Goal: Task Accomplishment & Management: Manage account settings

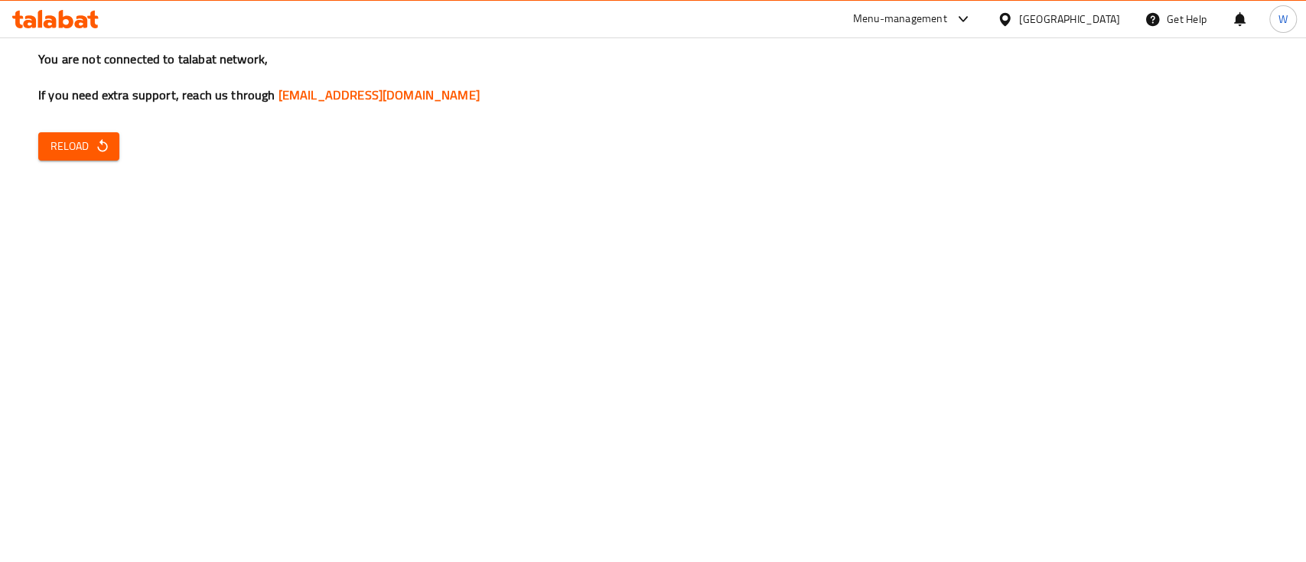
click at [116, 125] on div "You are not connected to talabat network, If you need extra support, reach us t…" at bounding box center [653, 281] width 1306 height 562
click at [102, 146] on icon "button" at bounding box center [102, 145] width 15 height 15
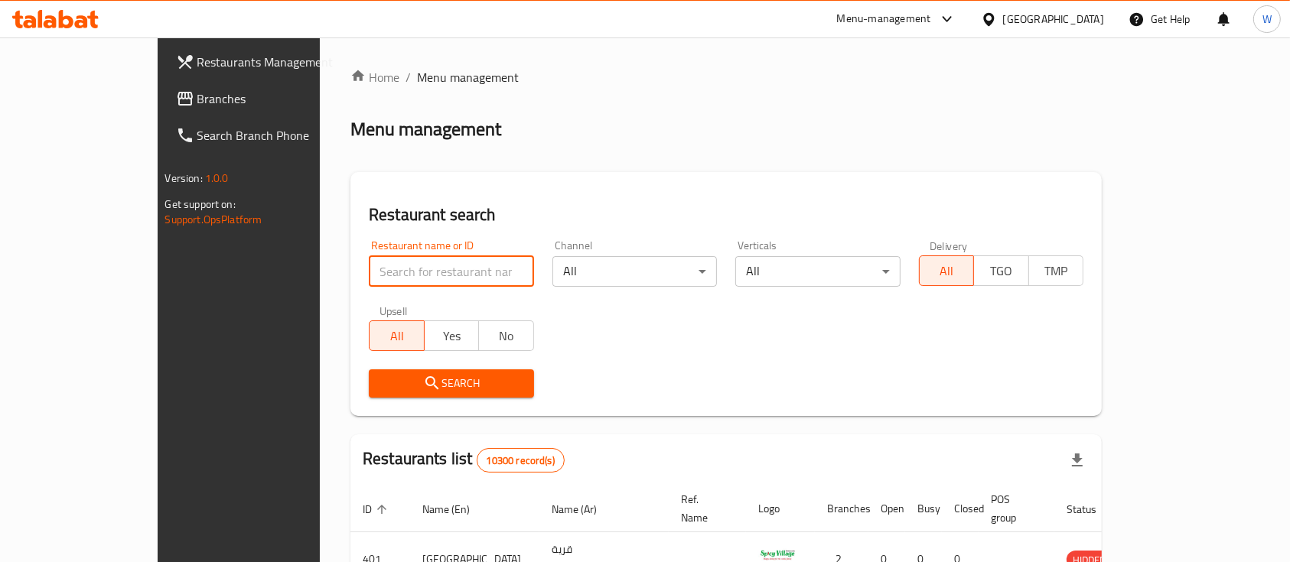
click at [369, 272] on input "search" at bounding box center [451, 271] width 165 height 31
type input "couple cookies"
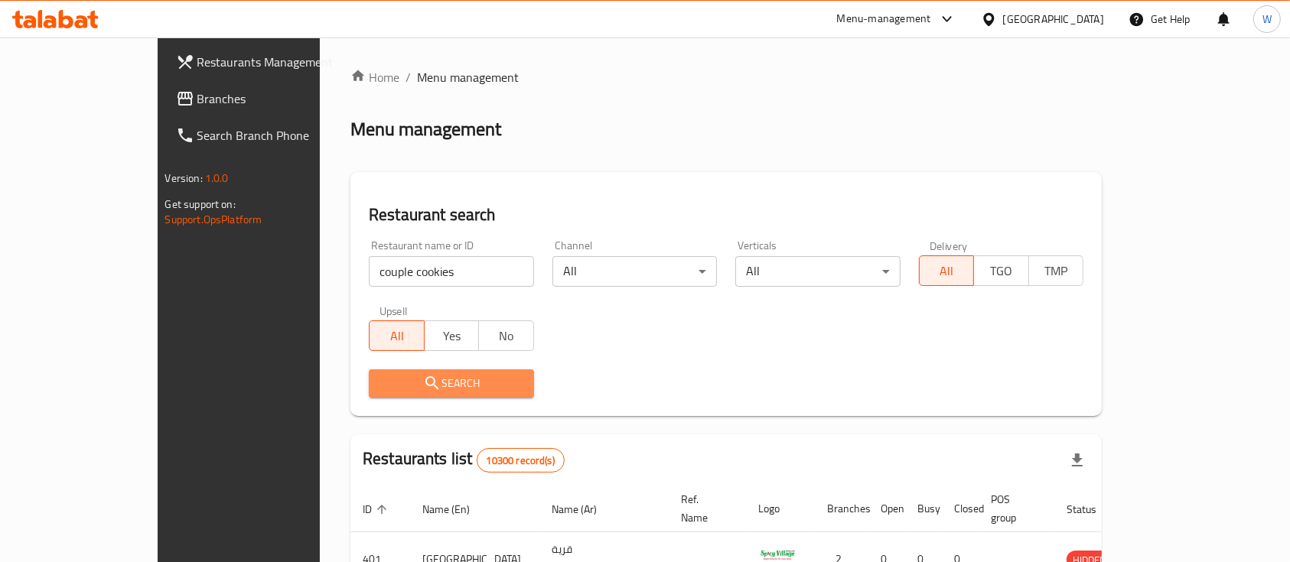
click at [399, 386] on span "Search" at bounding box center [451, 383] width 141 height 19
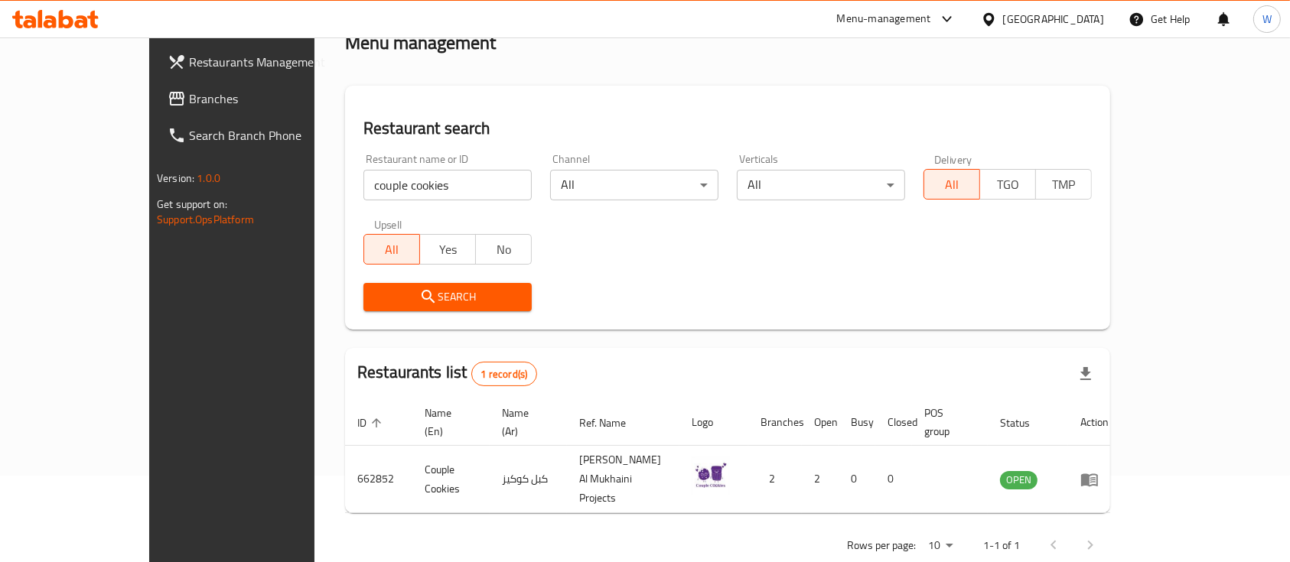
scroll to position [90, 0]
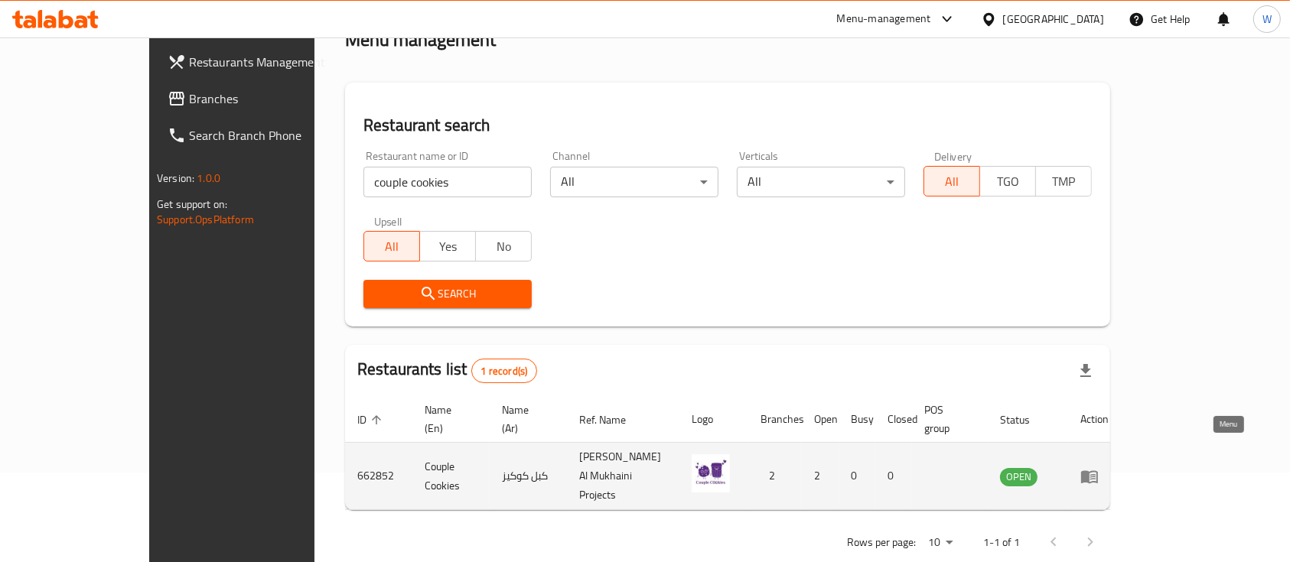
click at [1095, 474] on icon "enhanced table" at bounding box center [1092, 477] width 5 height 6
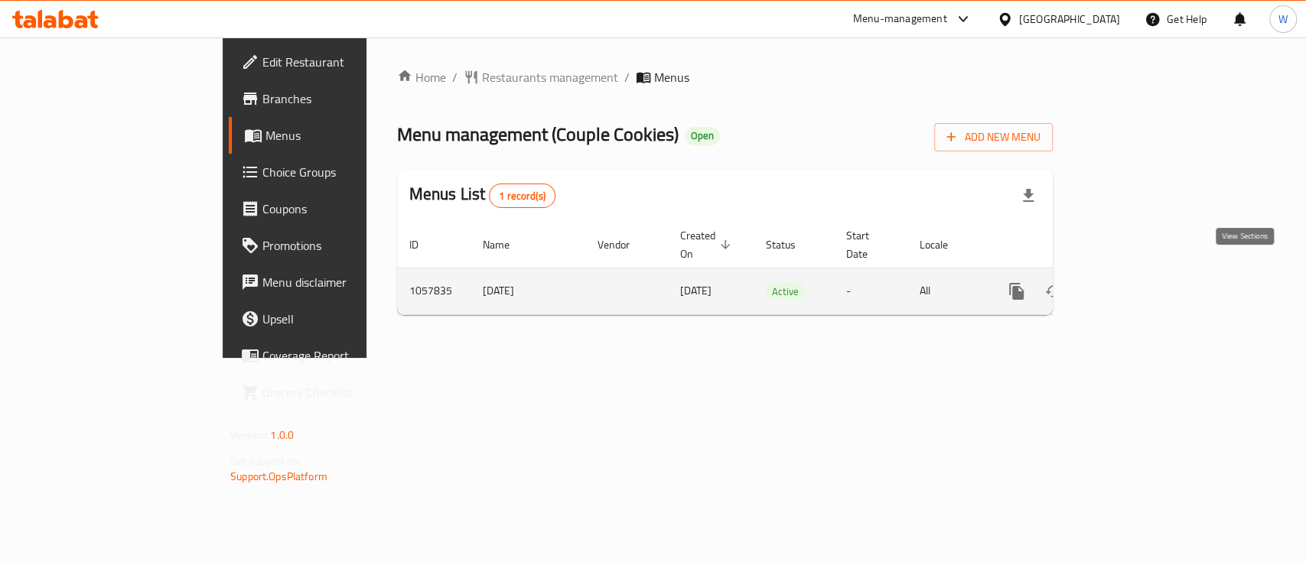
click at [1136, 282] on icon "enhanced table" at bounding box center [1127, 291] width 18 height 18
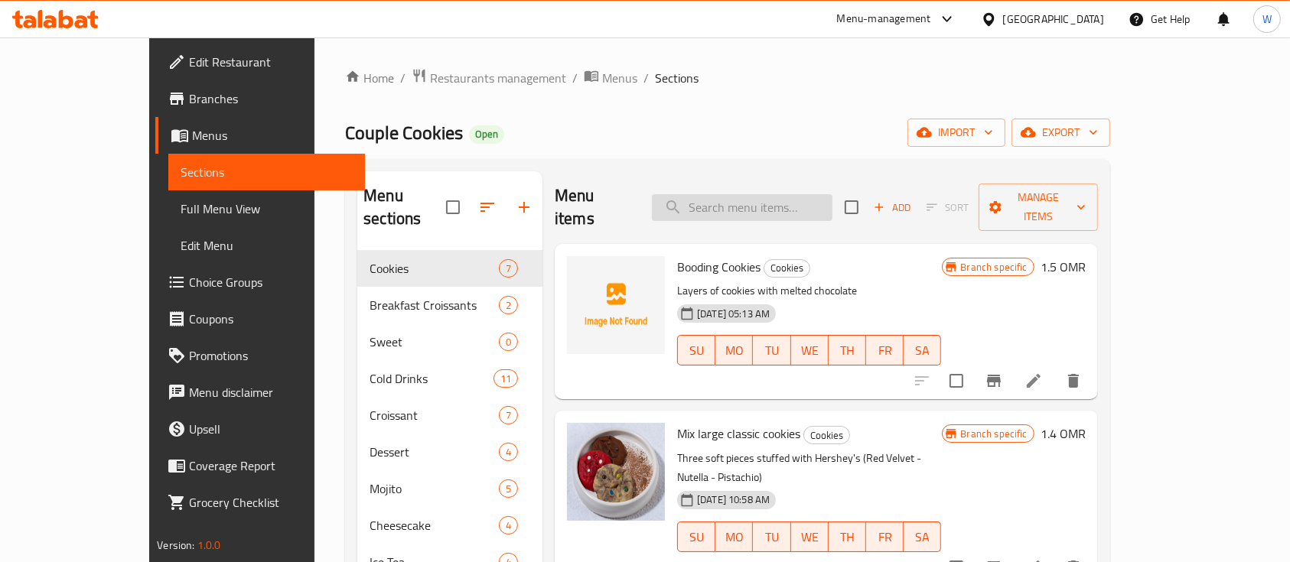
click at [767, 196] on input "search" at bounding box center [742, 207] width 181 height 27
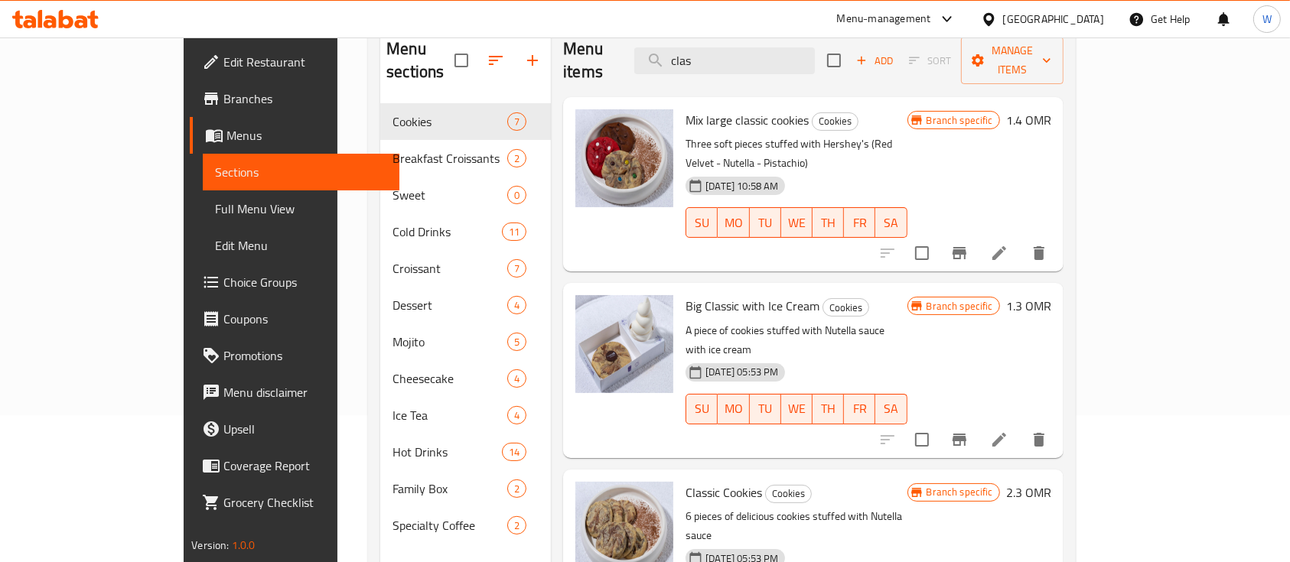
scroll to position [151, 0]
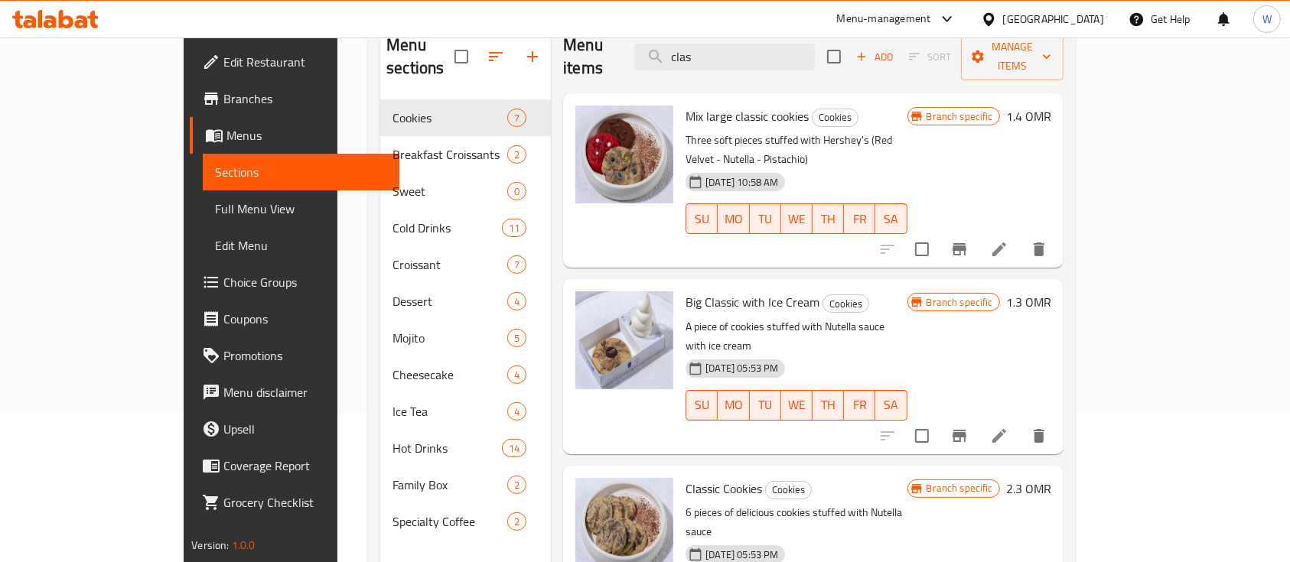
type input "clas"
click at [1057, 418] on div at bounding box center [963, 436] width 188 height 37
click at [1008, 427] on icon at bounding box center [999, 436] width 18 height 18
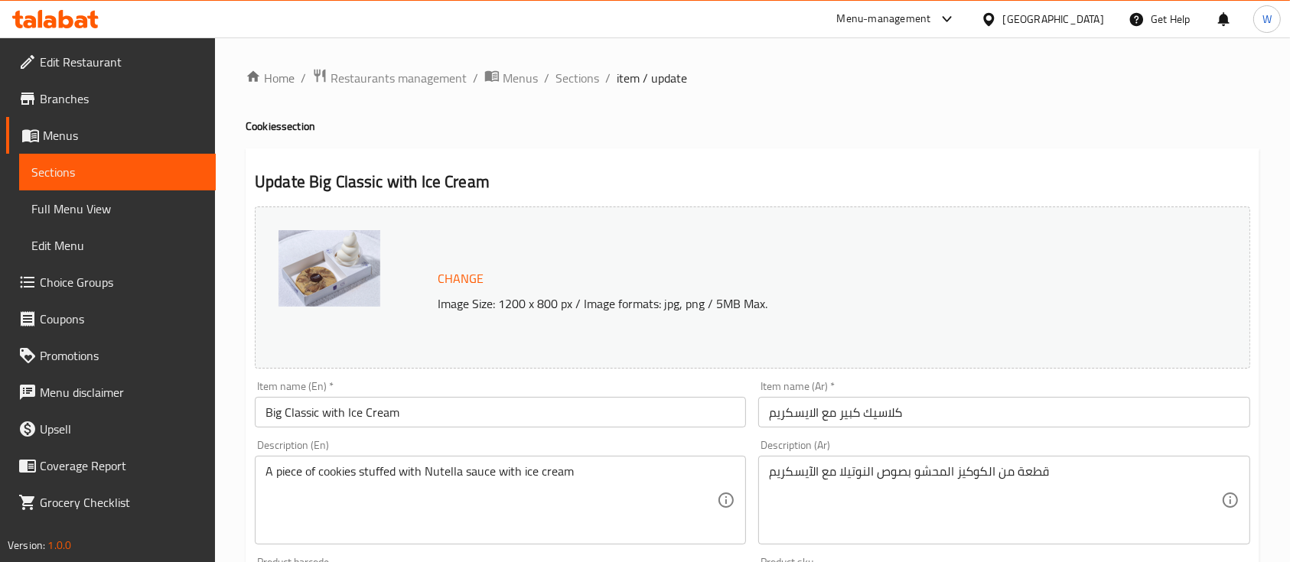
scroll to position [540, 0]
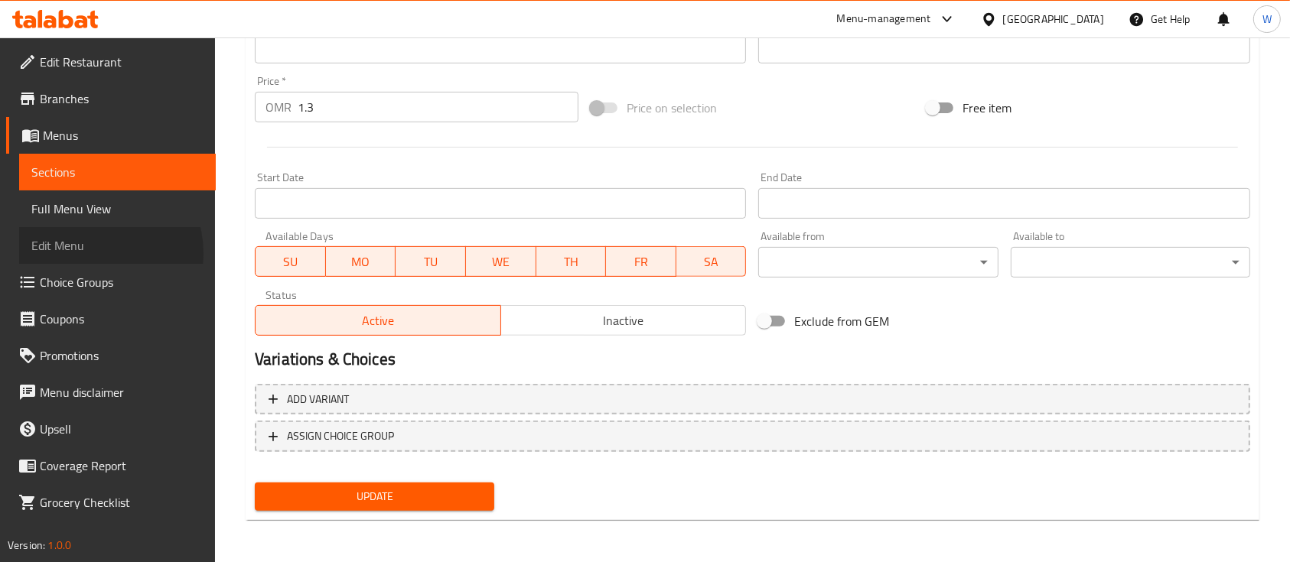
click at [93, 253] on span "Edit Menu" at bounding box center [117, 245] width 172 height 18
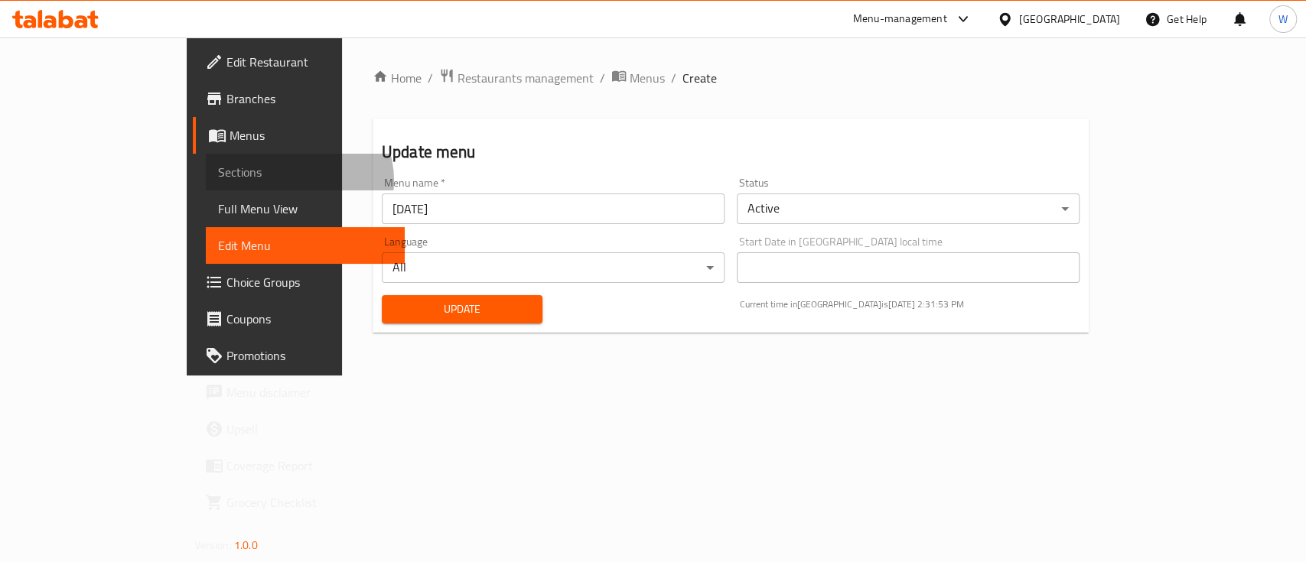
click at [218, 181] on span "Sections" at bounding box center [305, 172] width 174 height 18
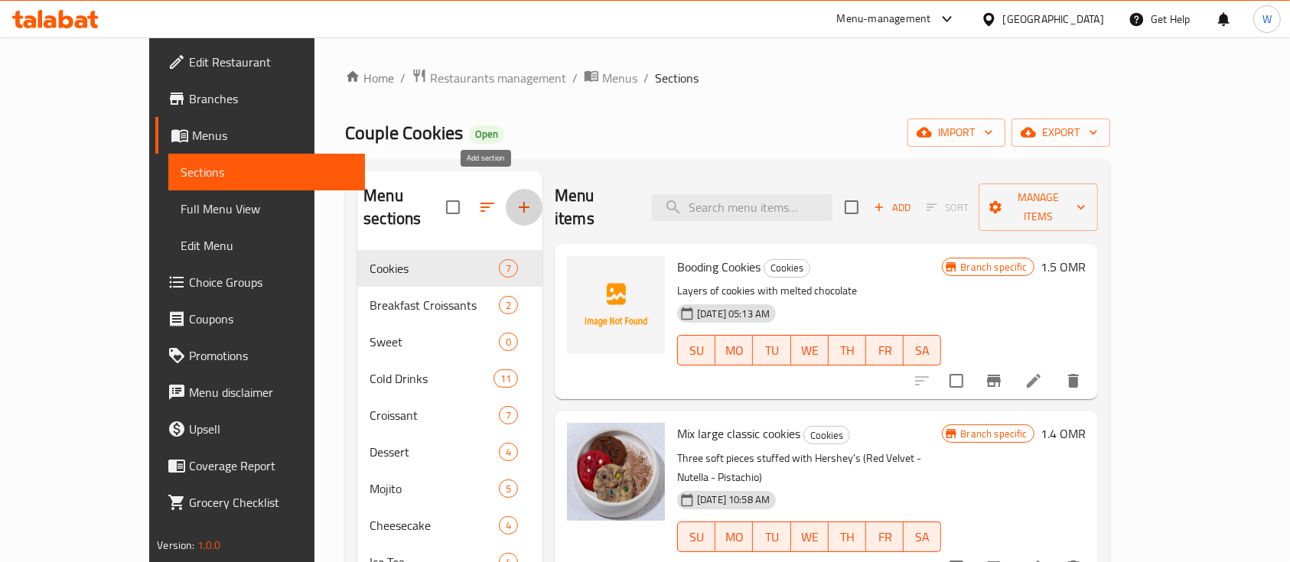
click at [515, 198] on icon "button" at bounding box center [524, 207] width 18 height 18
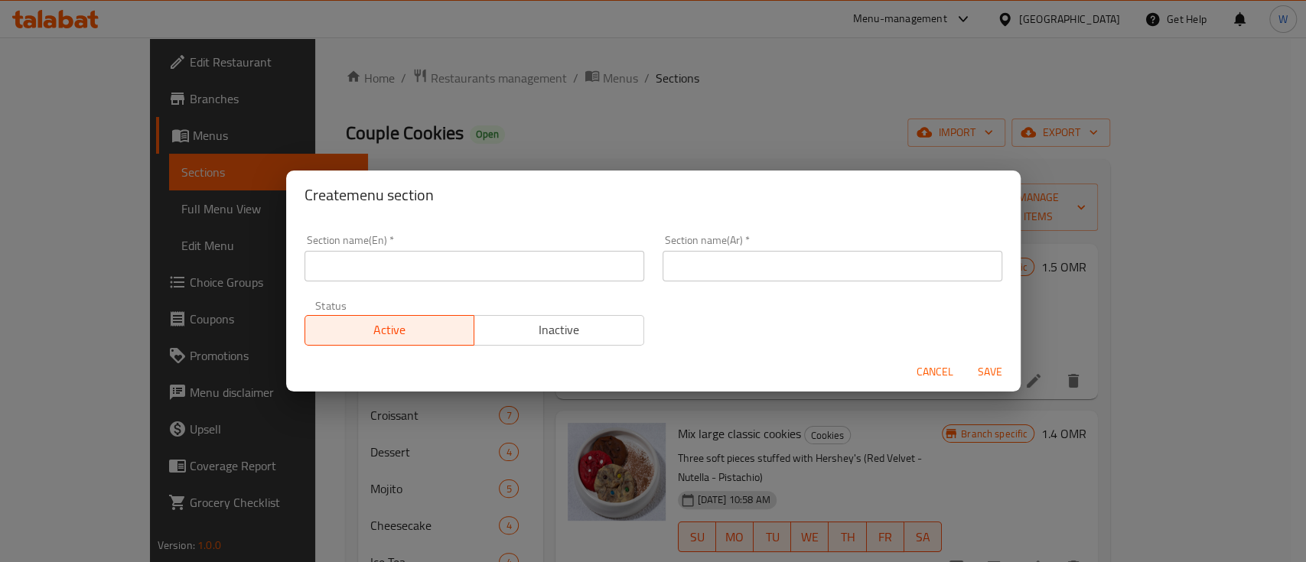
click at [1163, 298] on div "Create menu section Section name(En)   * Section name(En) * Section name(Ar)   …" at bounding box center [653, 281] width 1306 height 562
click at [942, 366] on span "Cancel" at bounding box center [934, 372] width 37 height 19
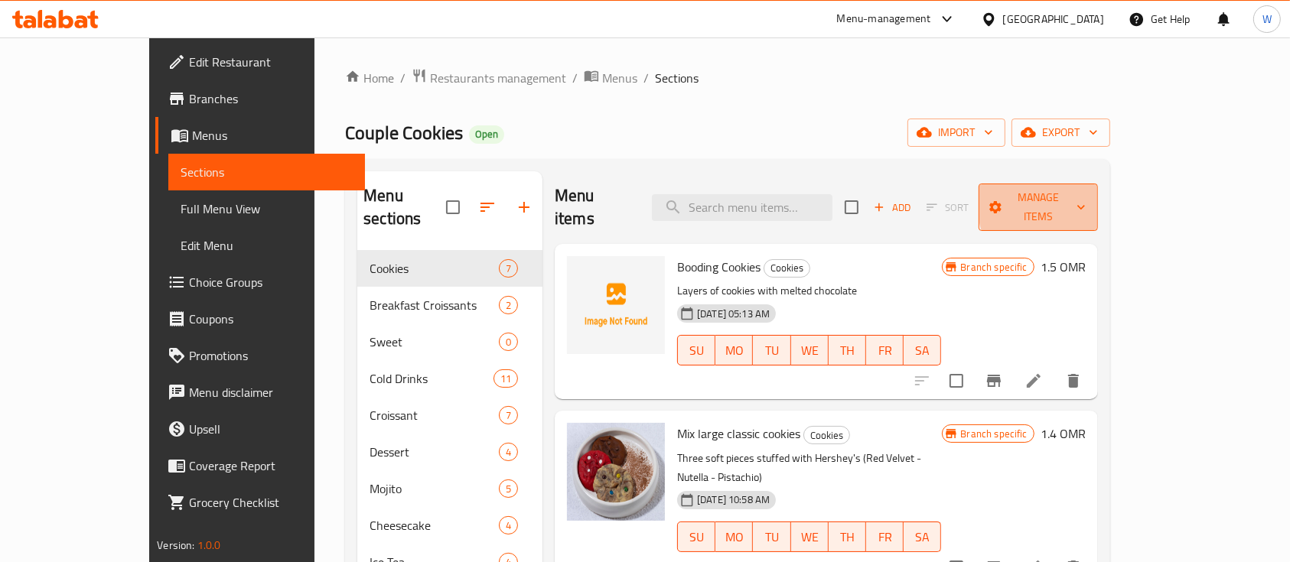
click at [1086, 199] on span "Manage items" at bounding box center [1038, 207] width 95 height 38
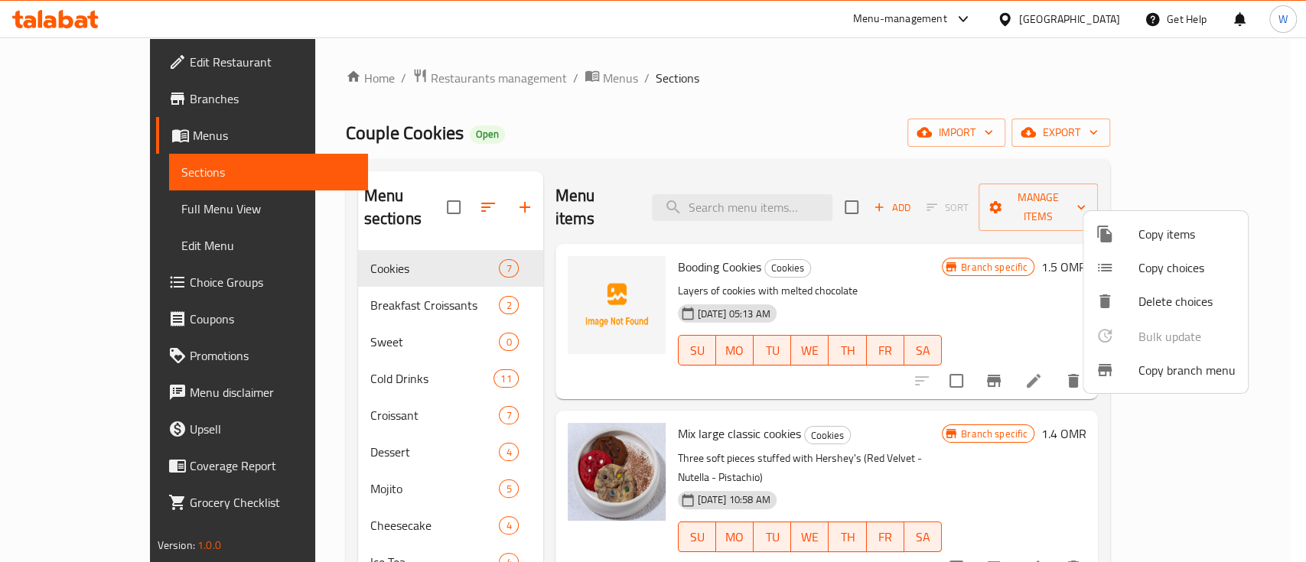
click at [1016, 203] on div at bounding box center [653, 281] width 1306 height 562
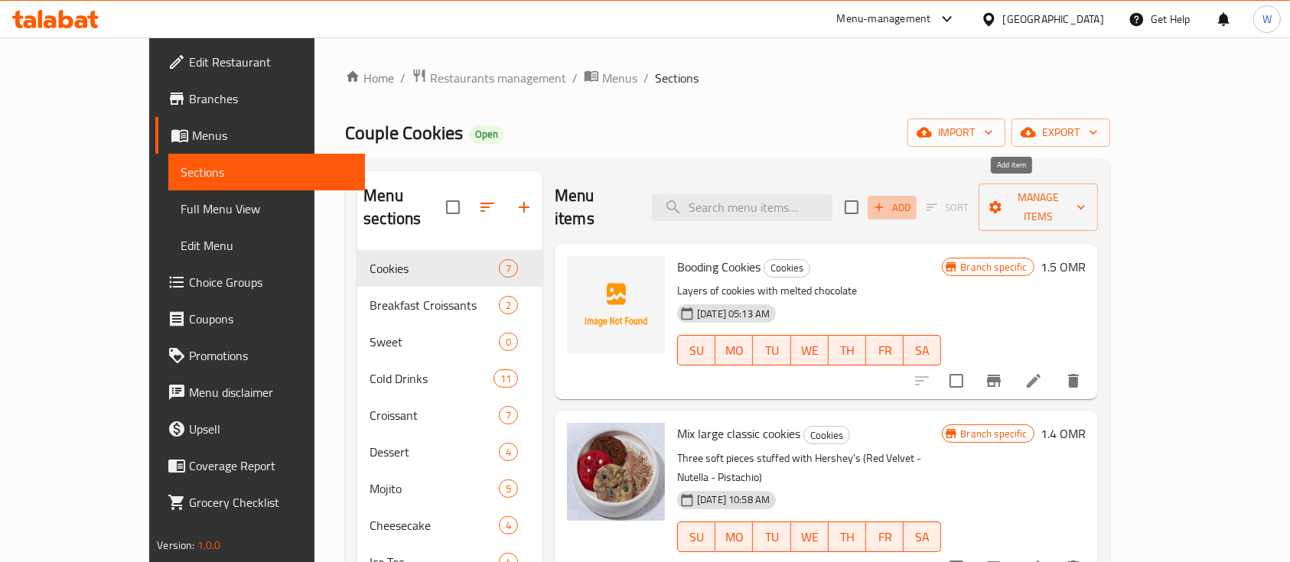
click at [913, 203] on span "Add" at bounding box center [891, 208] width 41 height 18
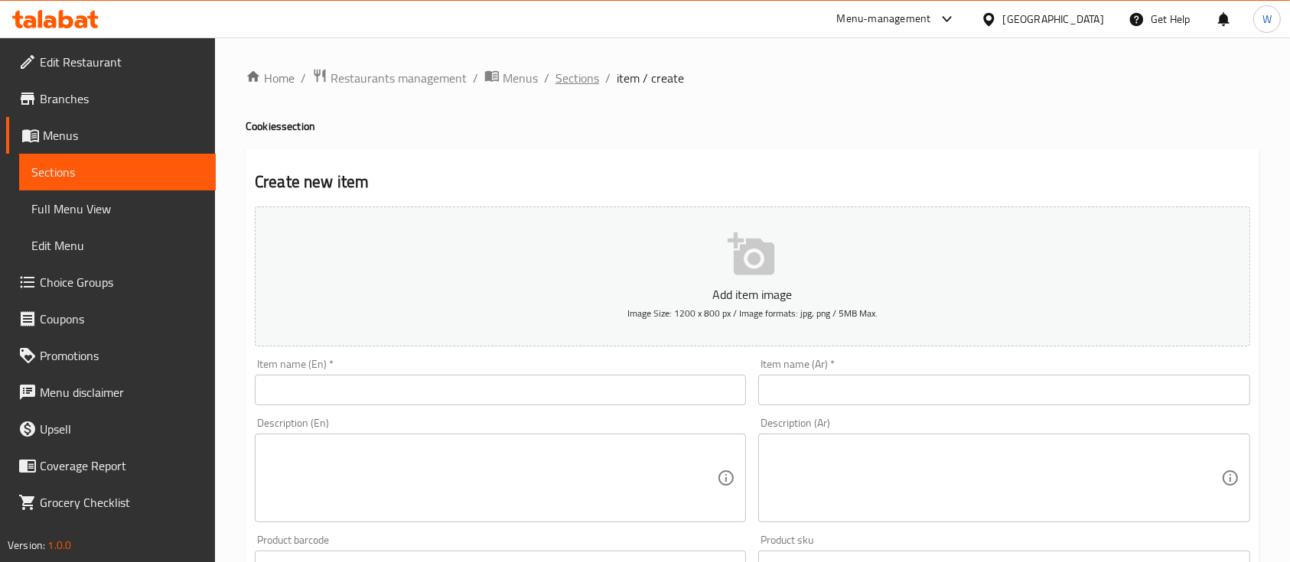
click at [578, 78] on span "Sections" at bounding box center [577, 78] width 44 height 18
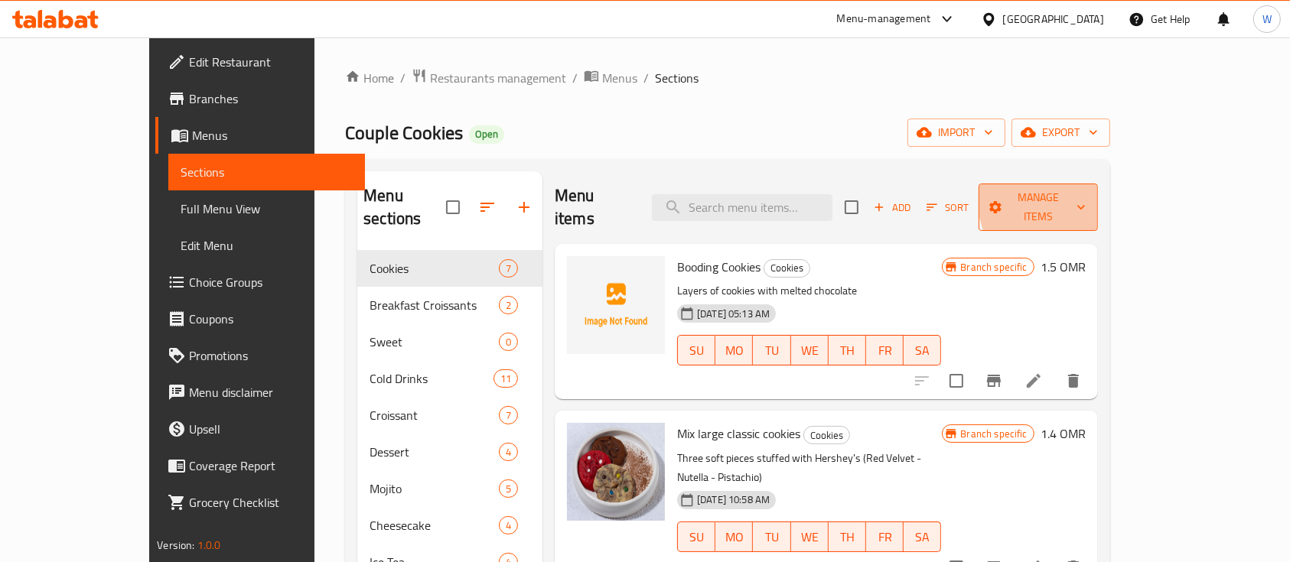
click at [1089, 200] on icon "button" at bounding box center [1080, 207] width 15 height 15
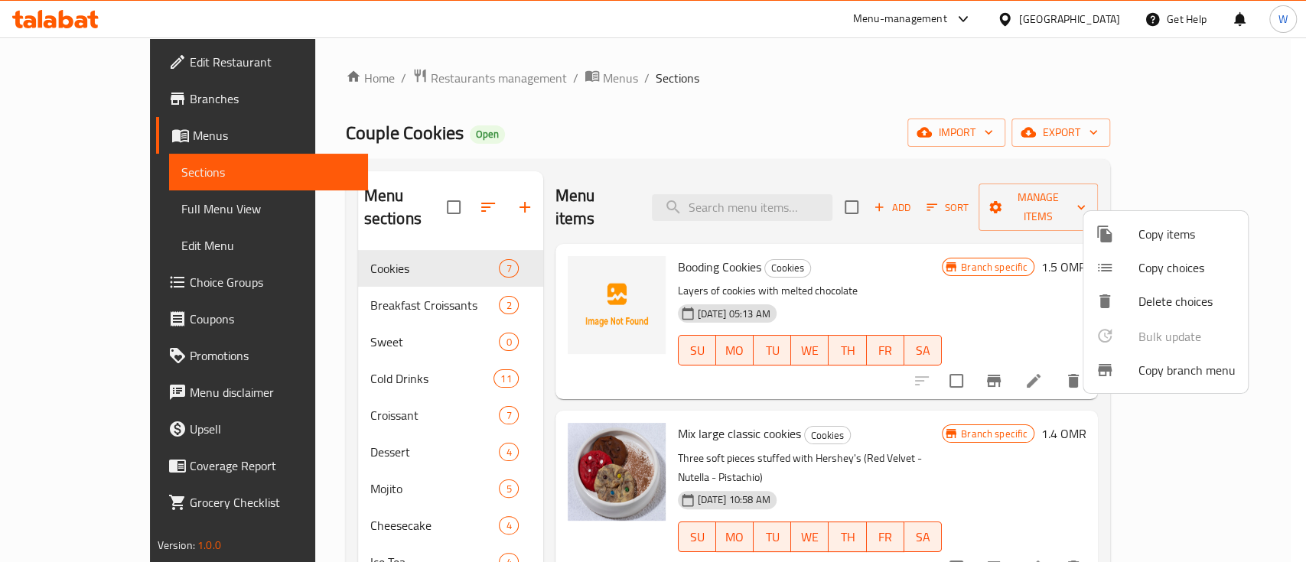
click at [1178, 228] on span "Copy items" at bounding box center [1186, 234] width 97 height 18
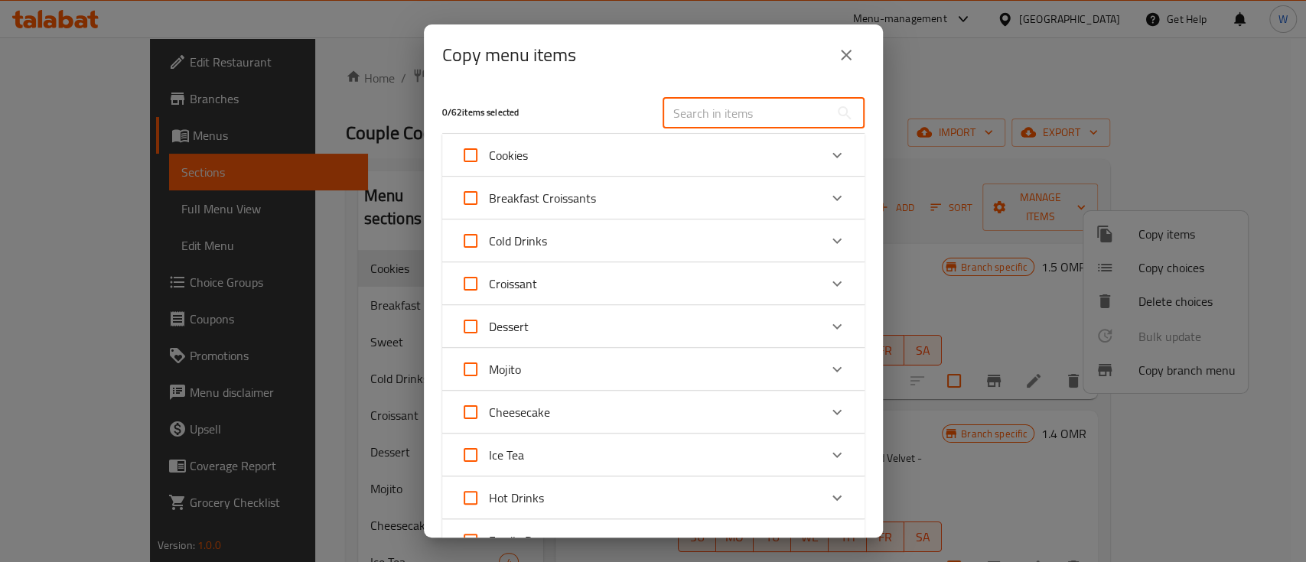
click at [708, 118] on input "text" at bounding box center [745, 113] width 167 height 31
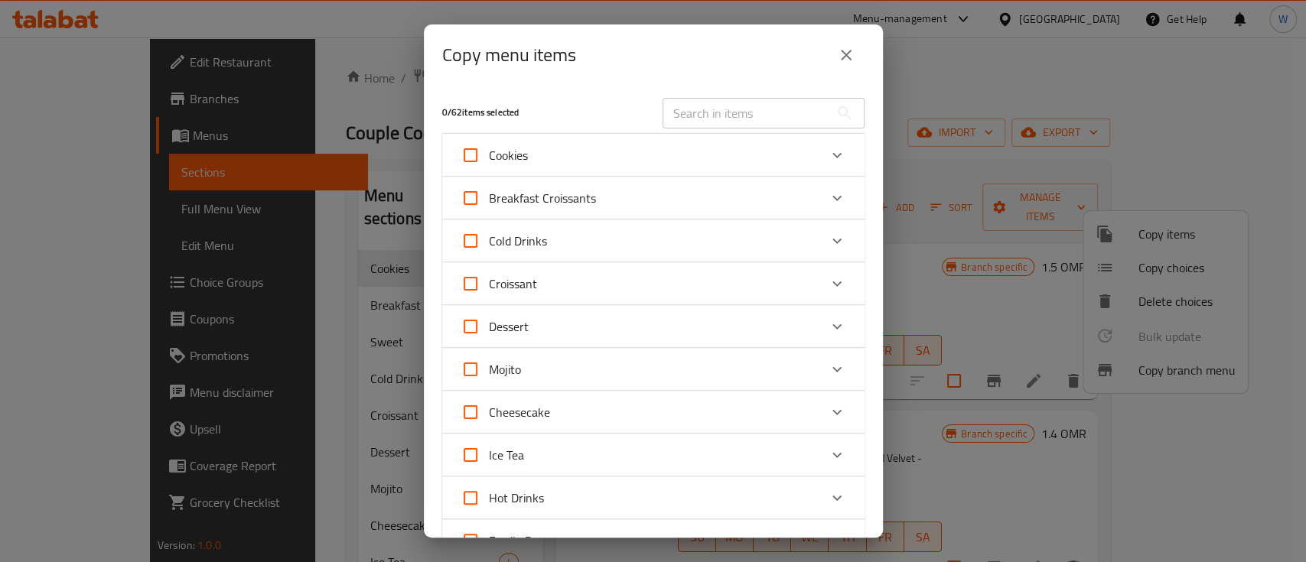
click at [700, 156] on div "Cookies" at bounding box center [640, 155] width 358 height 37
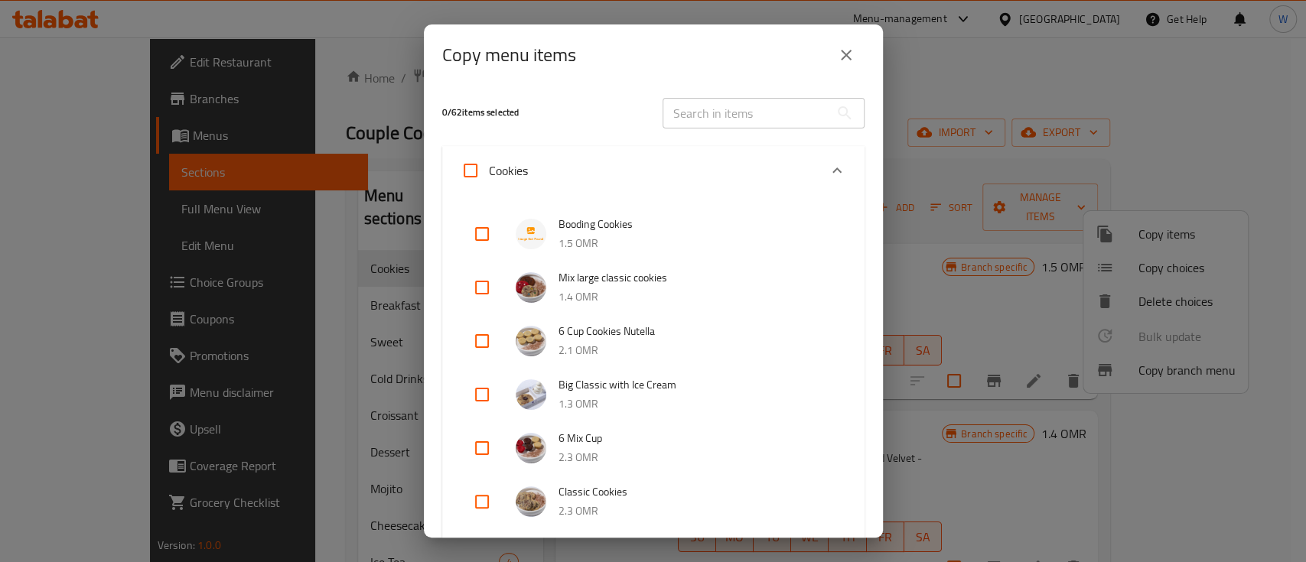
click at [597, 385] on span "Big Classic with Ice Cream" at bounding box center [695, 385] width 275 height 19
click at [483, 388] on input "checkbox" at bounding box center [482, 394] width 37 height 37
checkbox input "true"
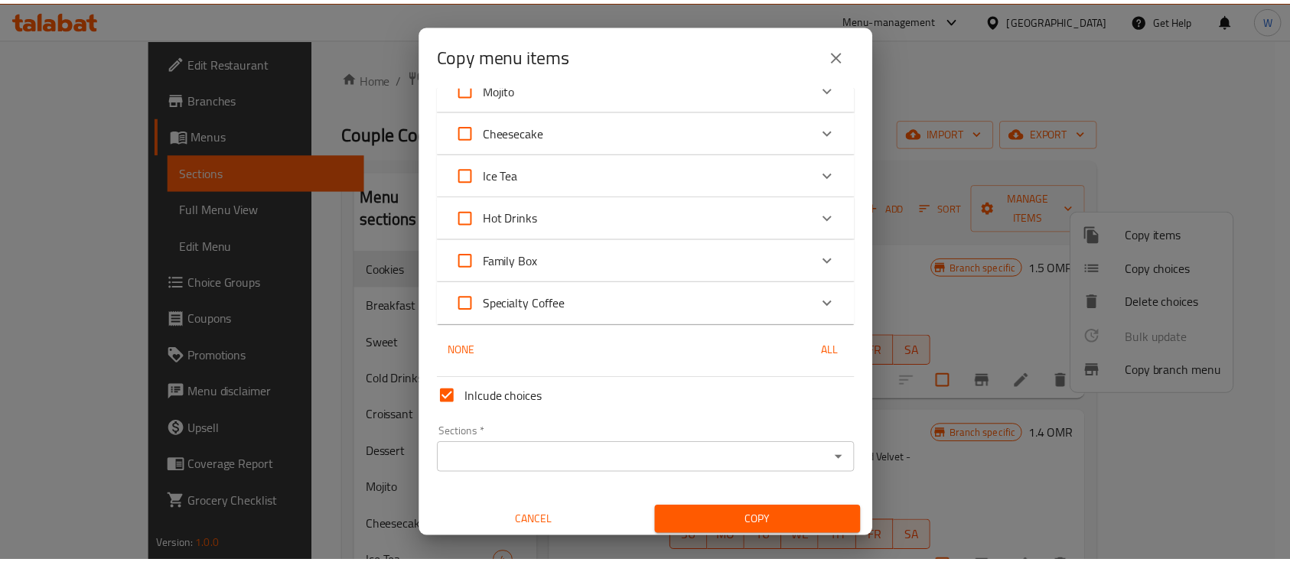
scroll to position [729, 0]
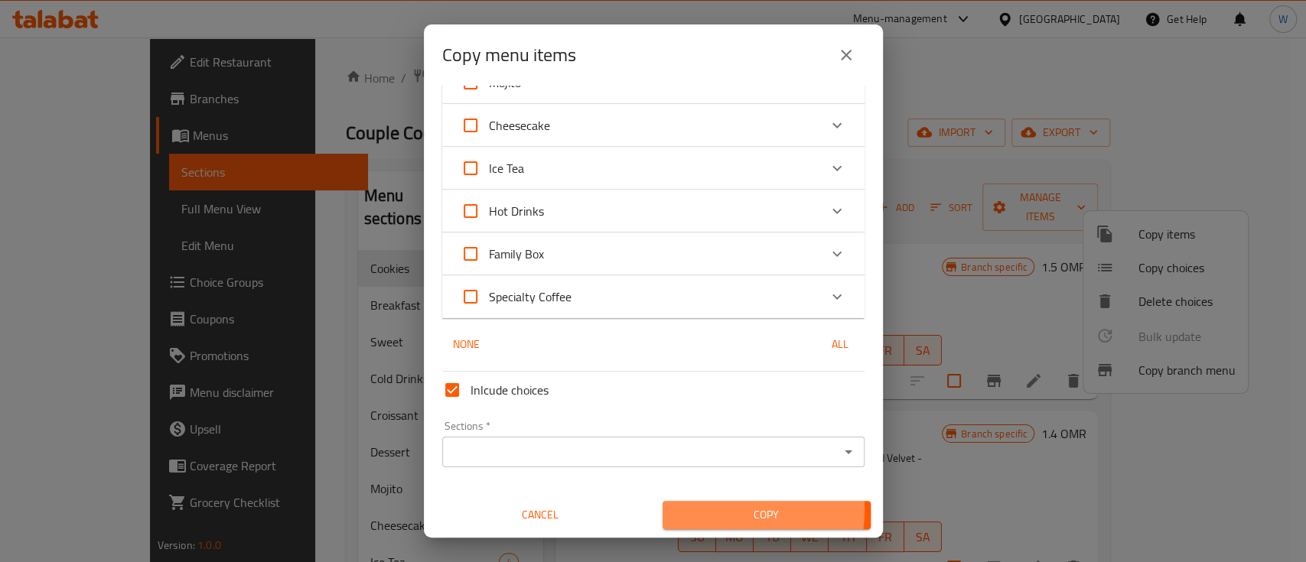
click at [693, 508] on span "Copy" at bounding box center [767, 515] width 184 height 19
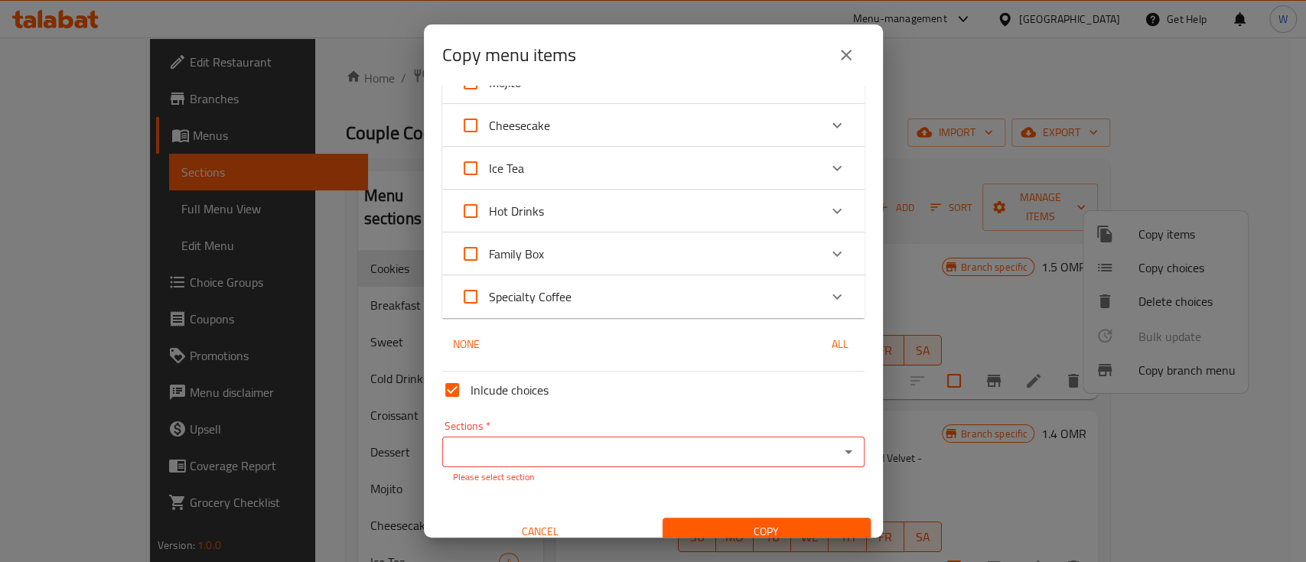
click at [639, 438] on div "Sections *" at bounding box center [653, 452] width 422 height 31
click at [839, 450] on icon "Open" at bounding box center [848, 452] width 18 height 18
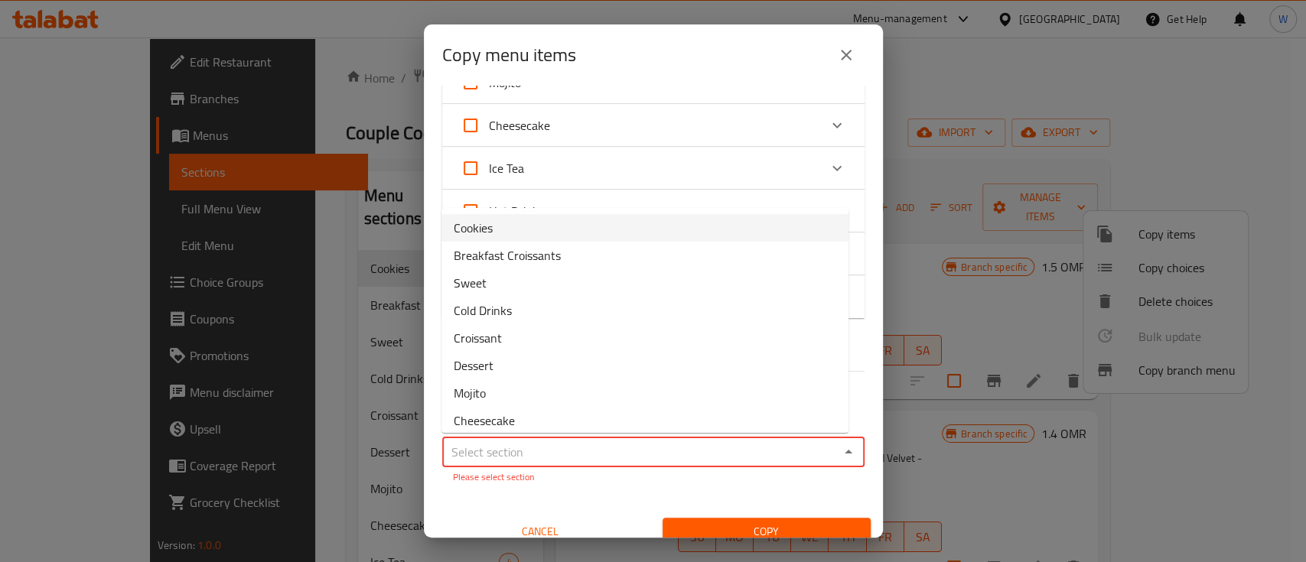
click at [641, 226] on li "Cookies" at bounding box center [644, 228] width 407 height 28
type input "Cookies"
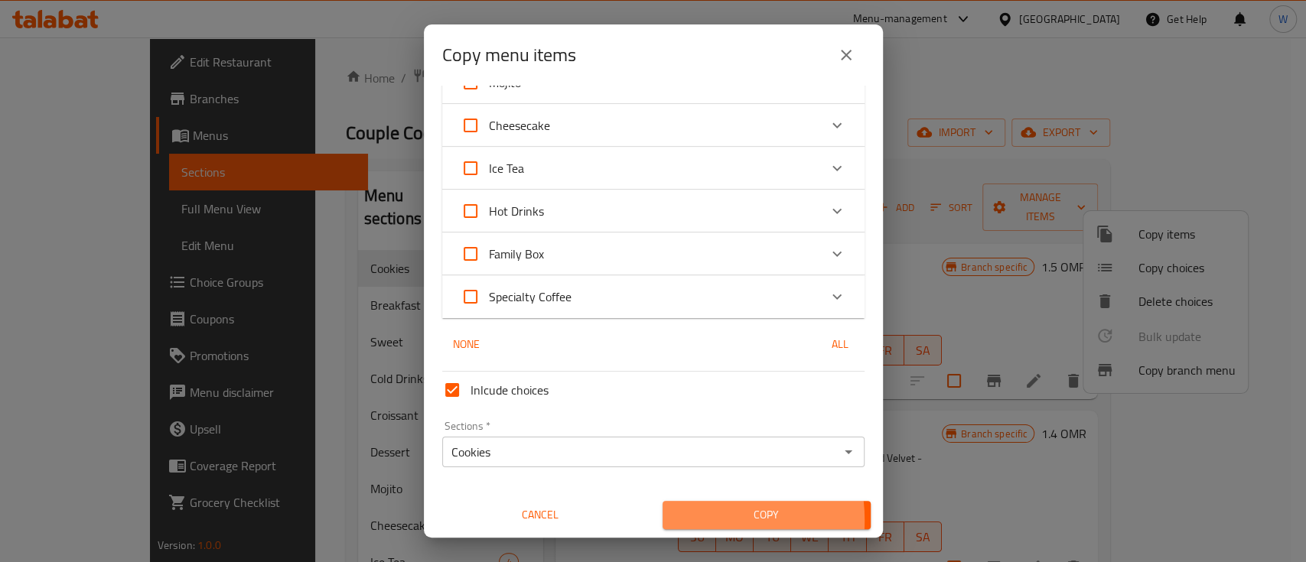
click at [678, 519] on span "Copy" at bounding box center [767, 515] width 184 height 19
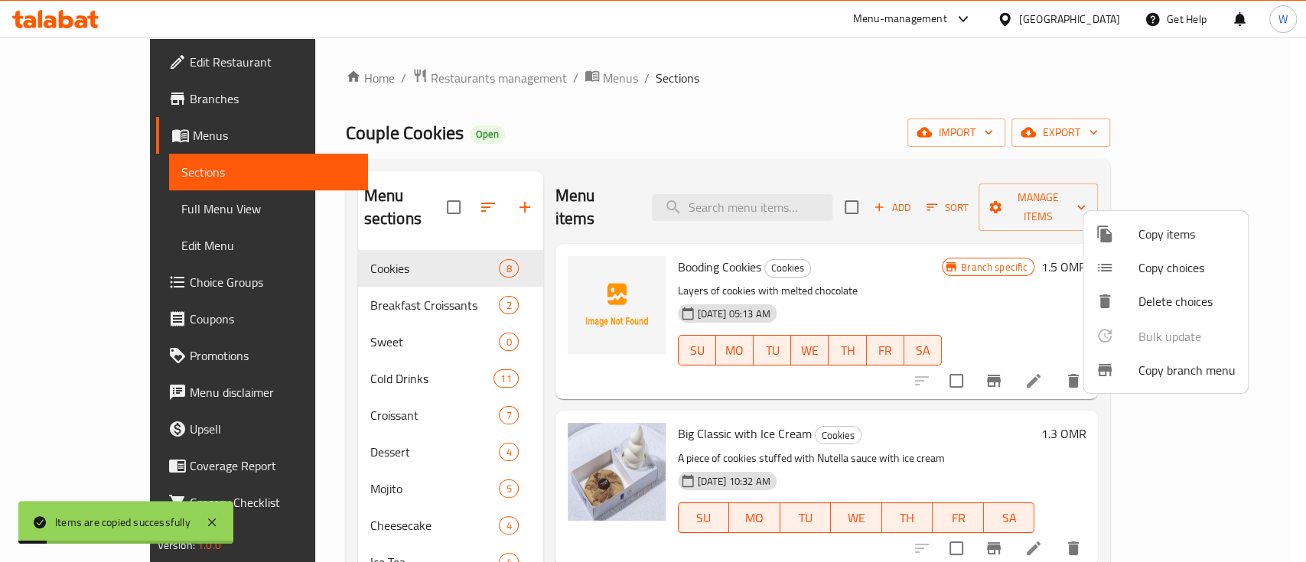
click at [866, 223] on div at bounding box center [653, 281] width 1306 height 562
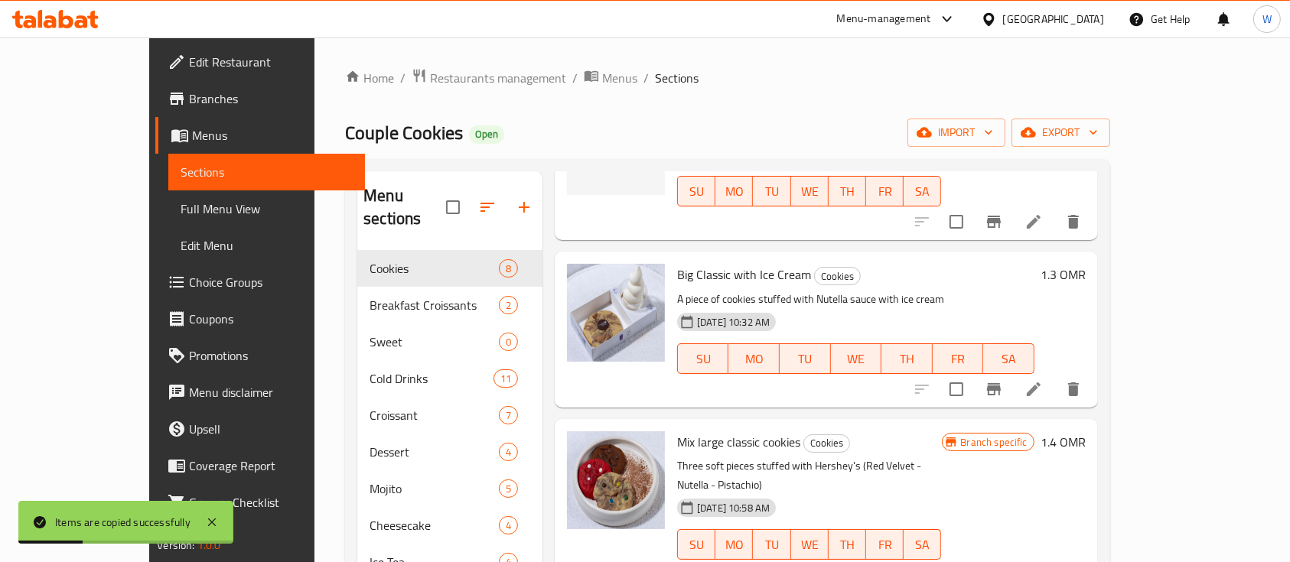
scroll to position [159, 0]
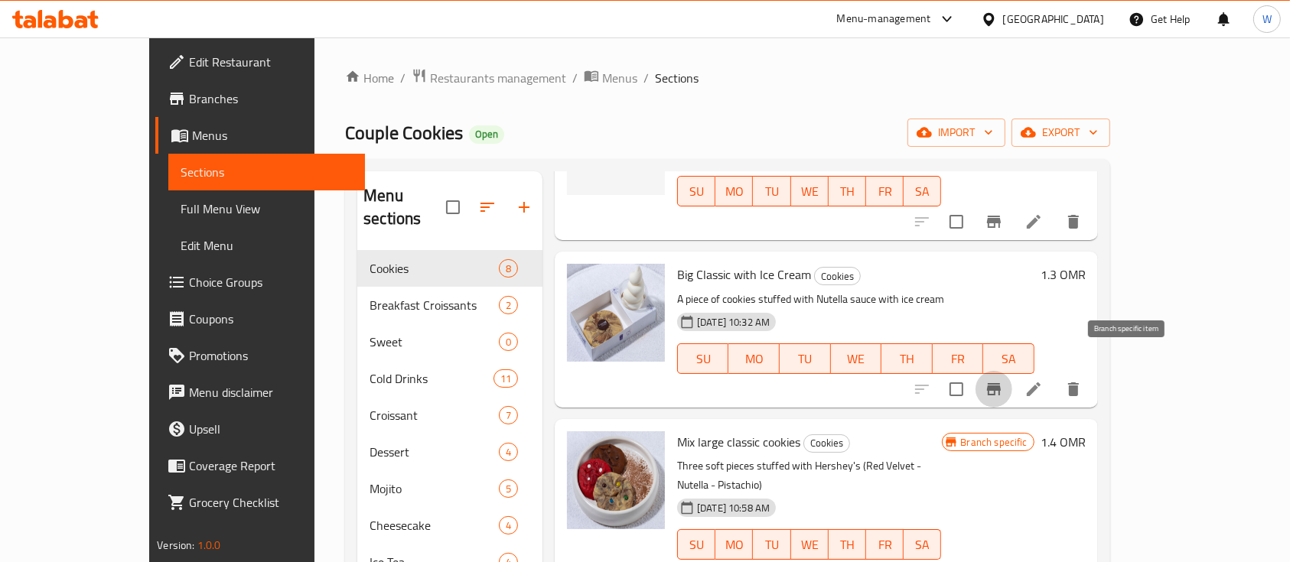
click at [1003, 380] on icon "Branch-specific-item" at bounding box center [994, 389] width 18 height 18
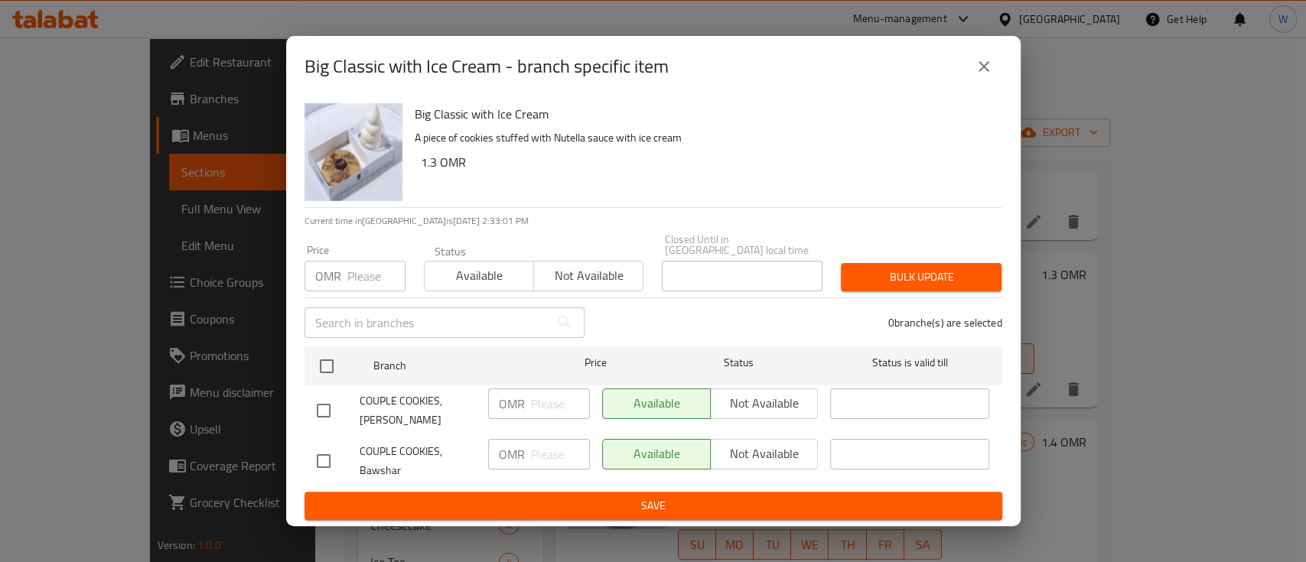
click at [329, 461] on input "checkbox" at bounding box center [324, 461] width 32 height 32
checkbox input "true"
click at [789, 446] on span "Not available" at bounding box center [765, 454] width 96 height 22
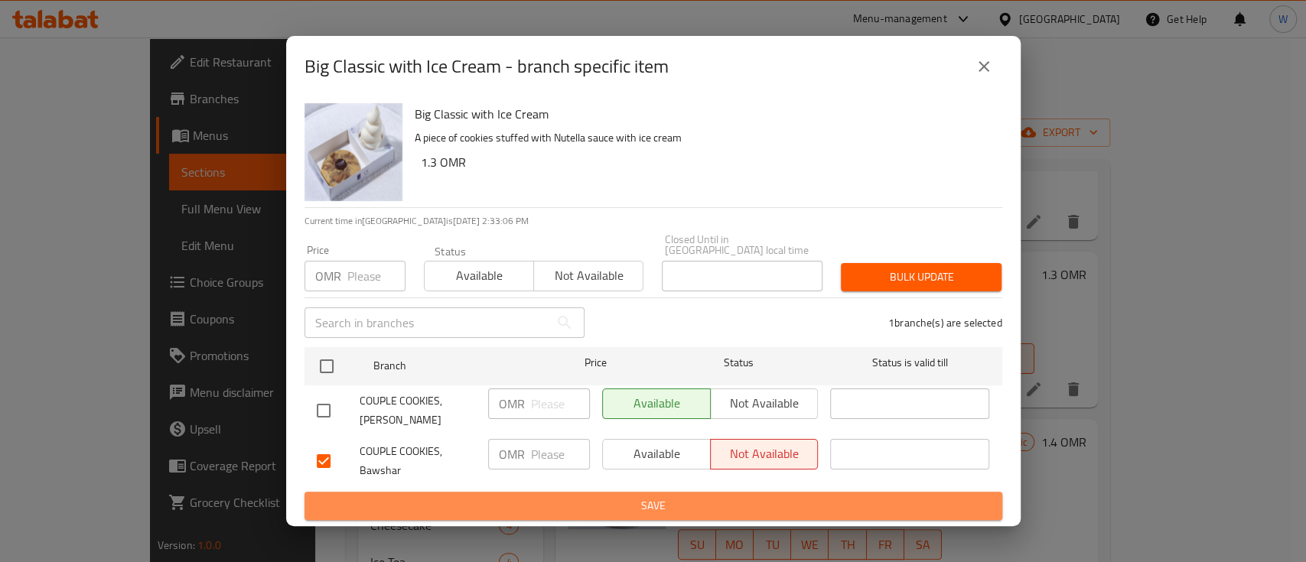
click at [752, 496] on span "Save" at bounding box center [653, 505] width 673 height 19
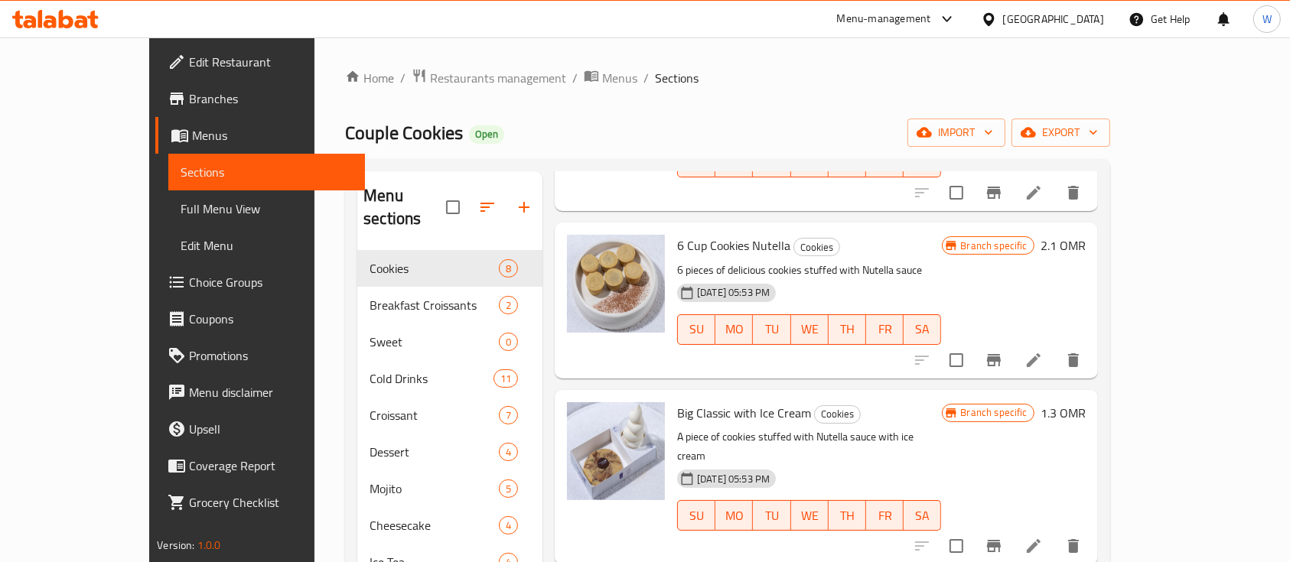
scroll to position [708, 0]
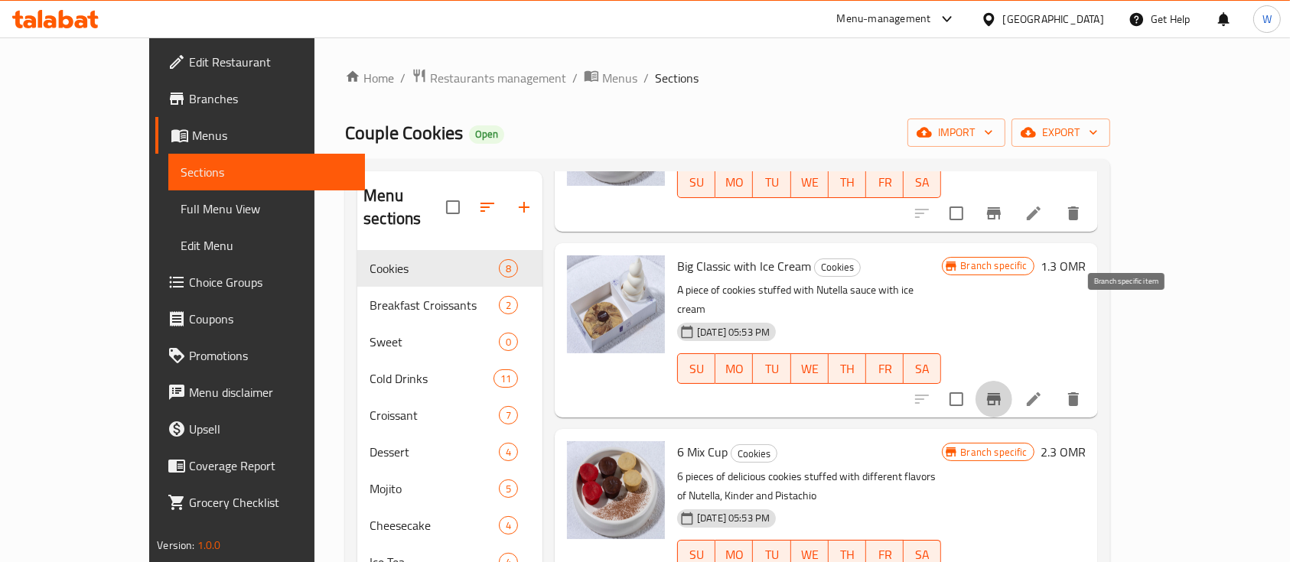
click at [1003, 390] on icon "Branch-specific-item" at bounding box center [994, 399] width 18 height 18
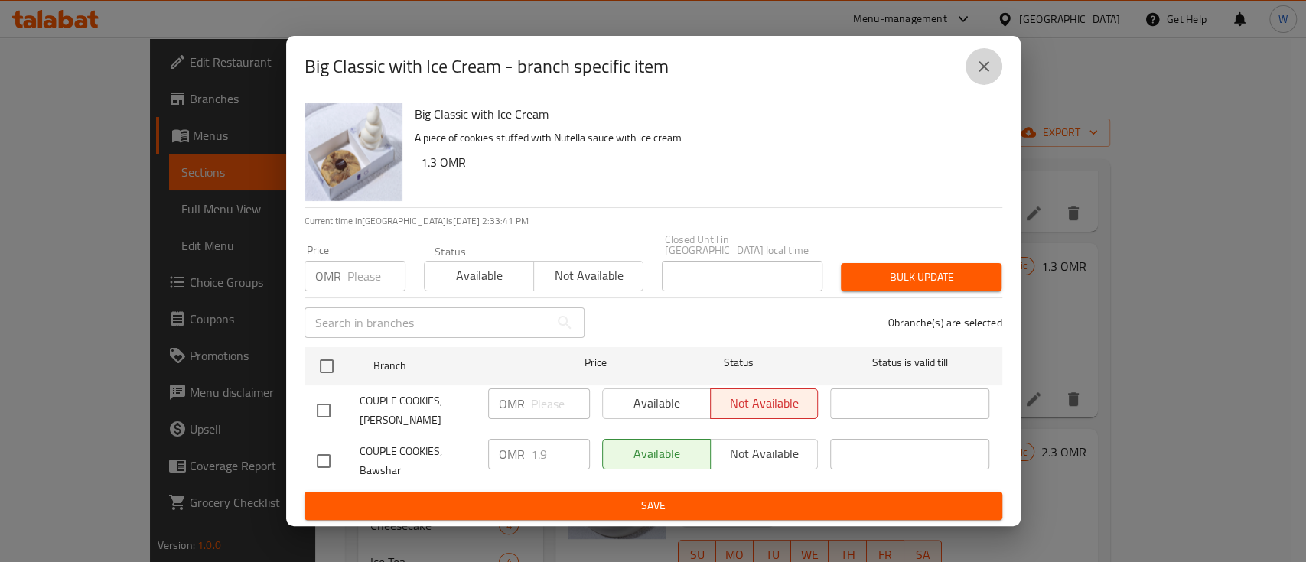
click at [967, 72] on button "close" at bounding box center [983, 66] width 37 height 37
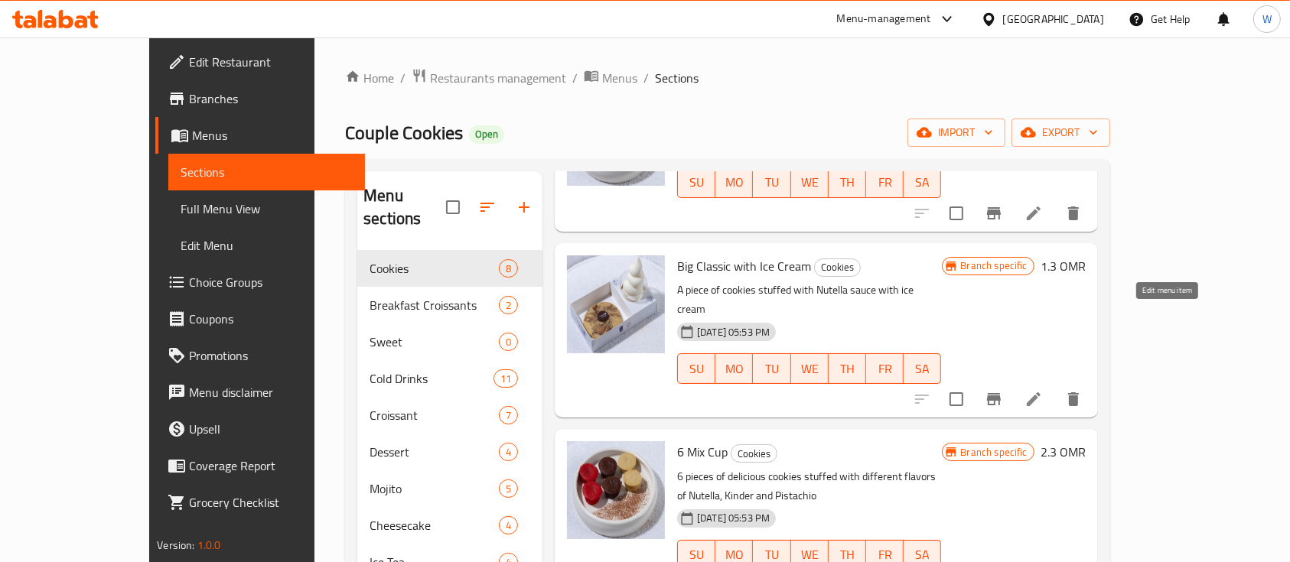
click at [1040, 392] on icon at bounding box center [1034, 399] width 14 height 14
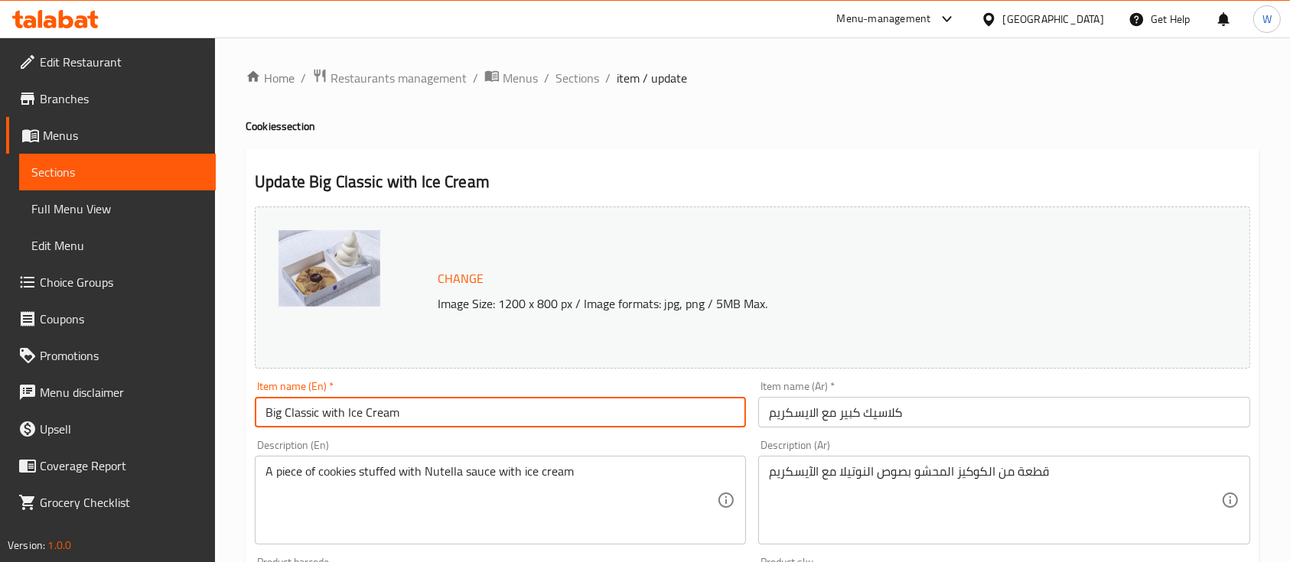
drag, startPoint x: 323, startPoint y: 409, endPoint x: 239, endPoint y: 411, distance: 83.4
click at [239, 411] on div "Home / Restaurants management / Menus / Sections / item / update Cookies sectio…" at bounding box center [752, 570] width 1075 height 1066
click at [288, 416] on input "NewYork with Ice Cream" at bounding box center [500, 412] width 491 height 31
type input "[US_STATE] with Ice Cream"
click at [909, 415] on input "كلاسيك كبير مع الايسكريم" at bounding box center [1003, 412] width 491 height 31
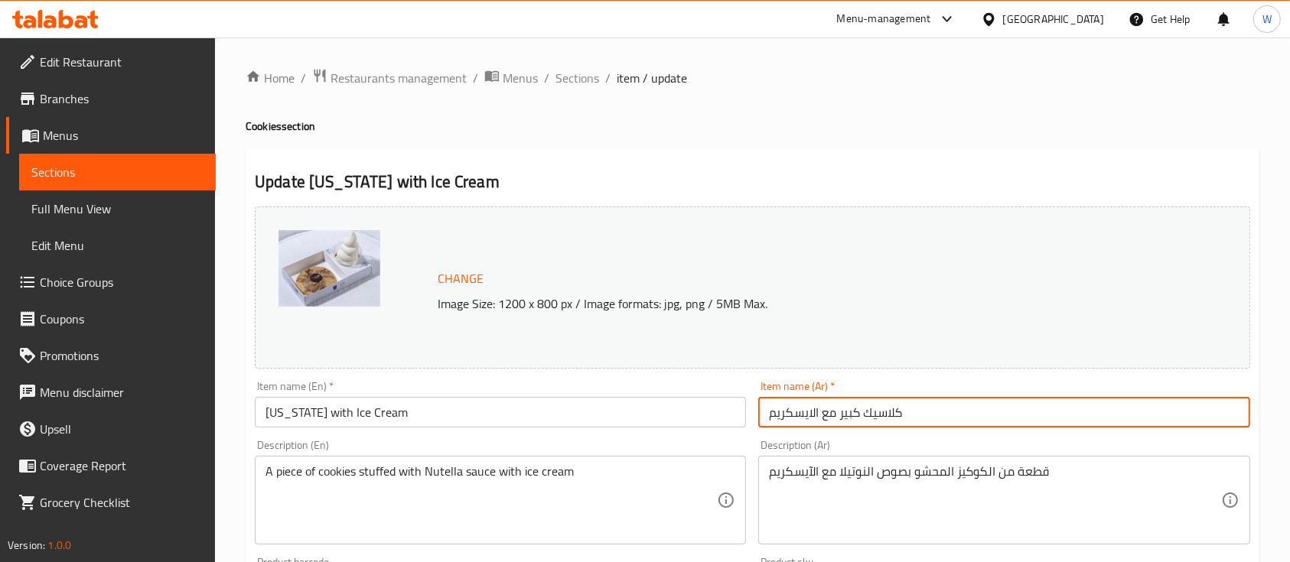
drag, startPoint x: 909, startPoint y: 415, endPoint x: 838, endPoint y: 422, distance: 70.6
click at [838, 422] on input "كلاسيك كبير مع الايسكريم" at bounding box center [1003, 412] width 491 height 31
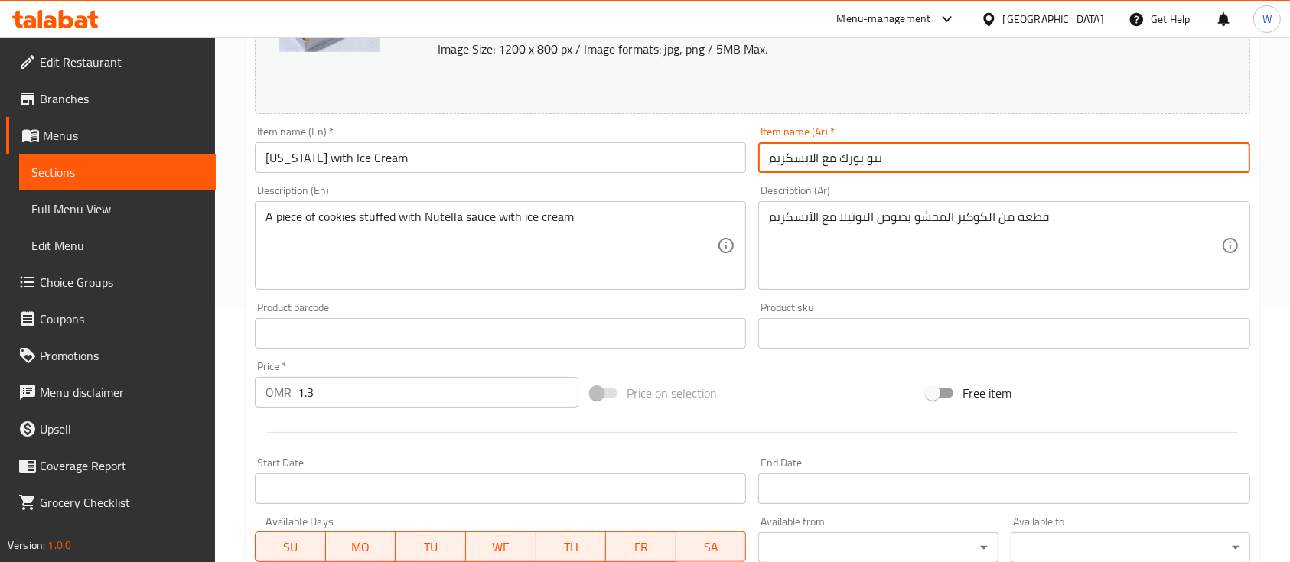
scroll to position [540, 0]
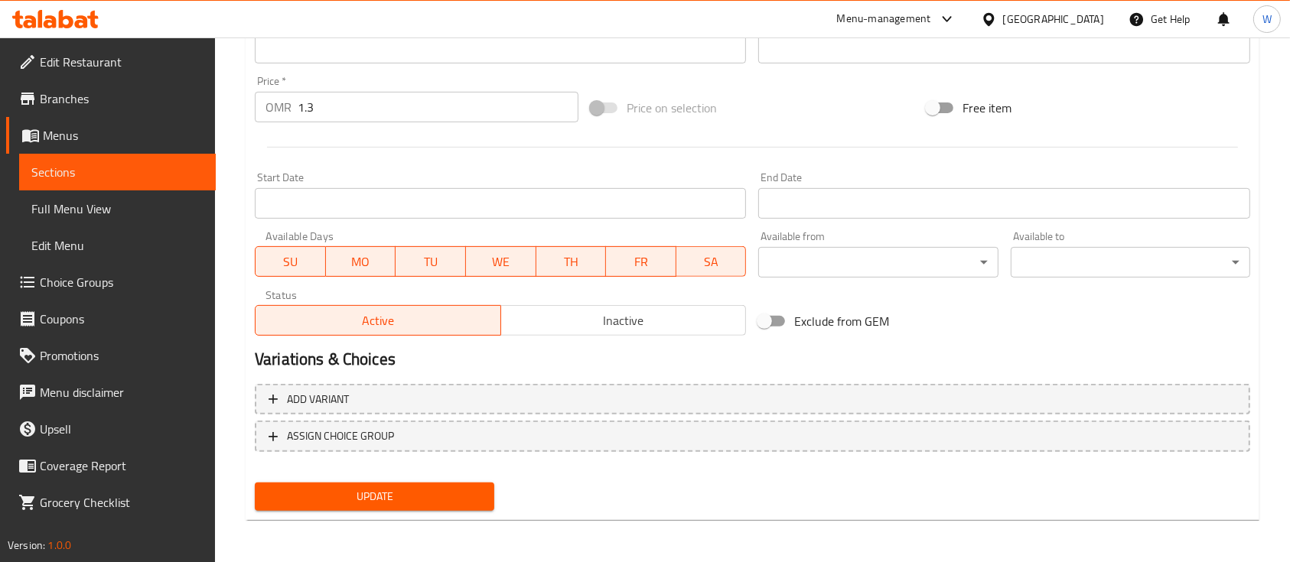
type input "نيو يورك مع الايسكريم"
click at [321, 493] on span "Update" at bounding box center [374, 496] width 215 height 19
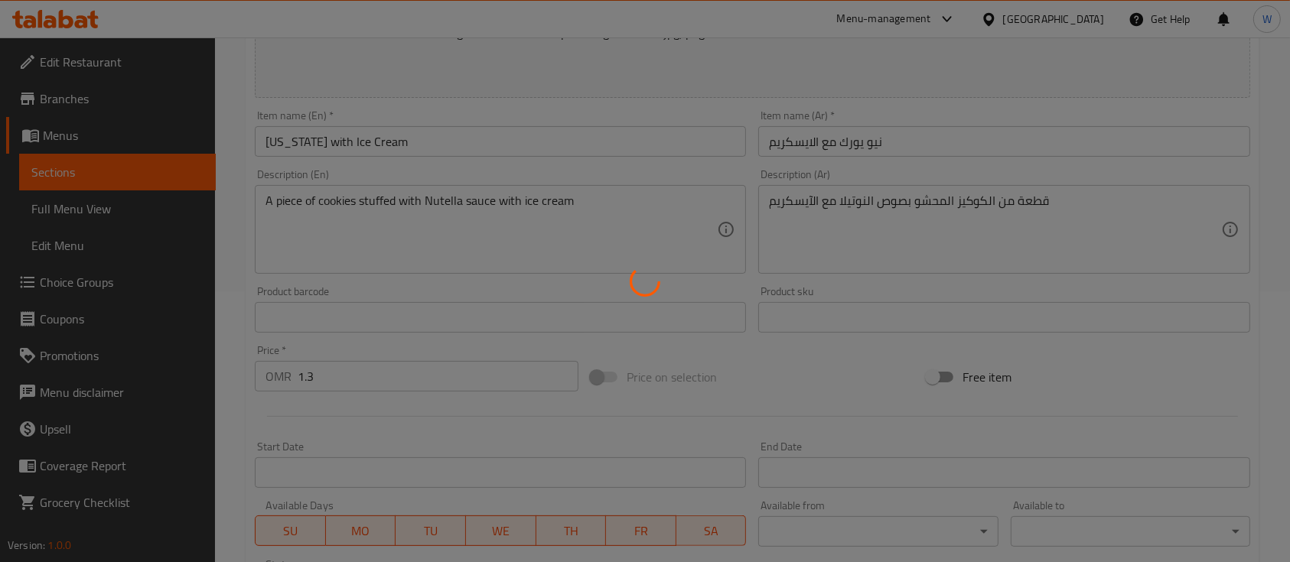
scroll to position [108, 0]
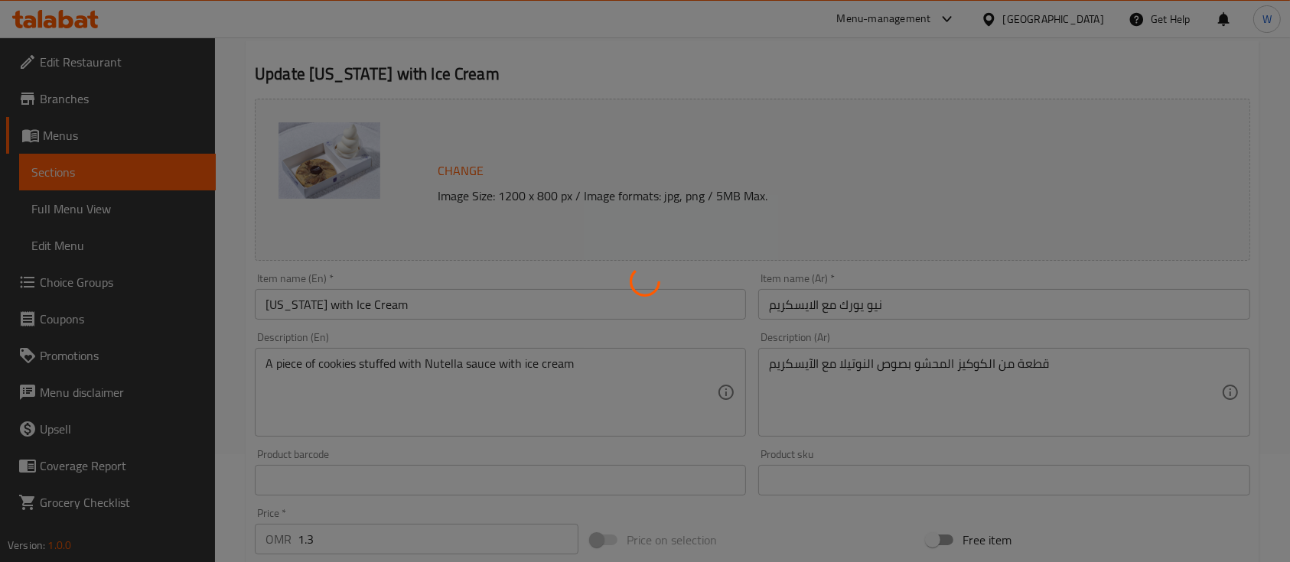
click at [382, 282] on div at bounding box center [645, 281] width 1290 height 562
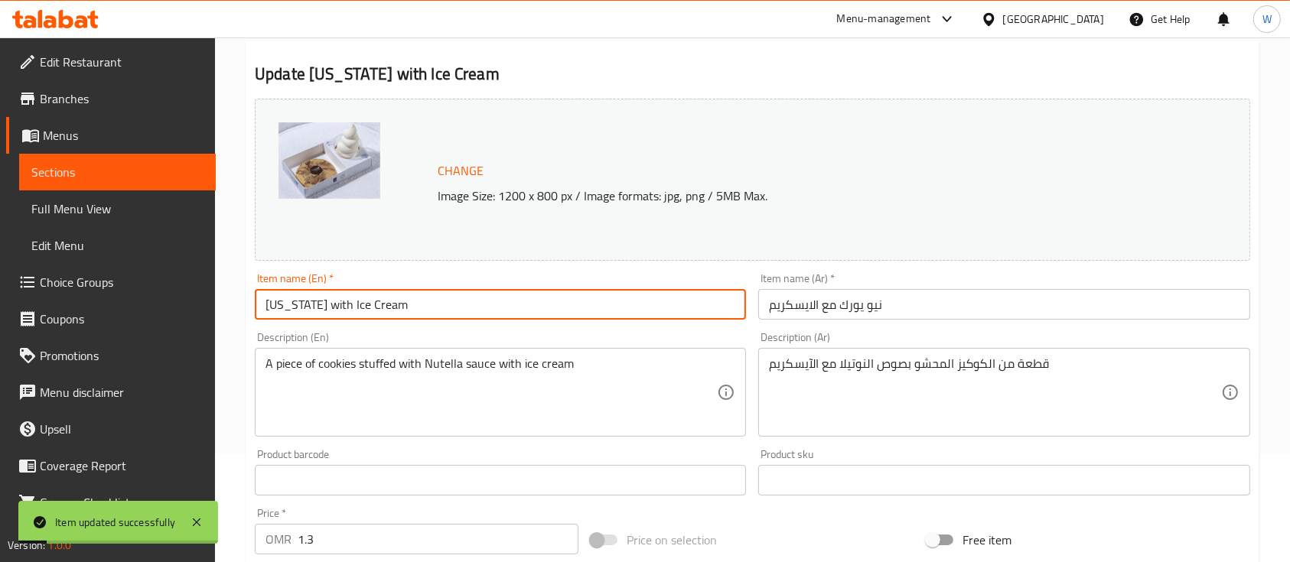
click at [314, 303] on input "[US_STATE] with Ice Cream" at bounding box center [500, 304] width 491 height 31
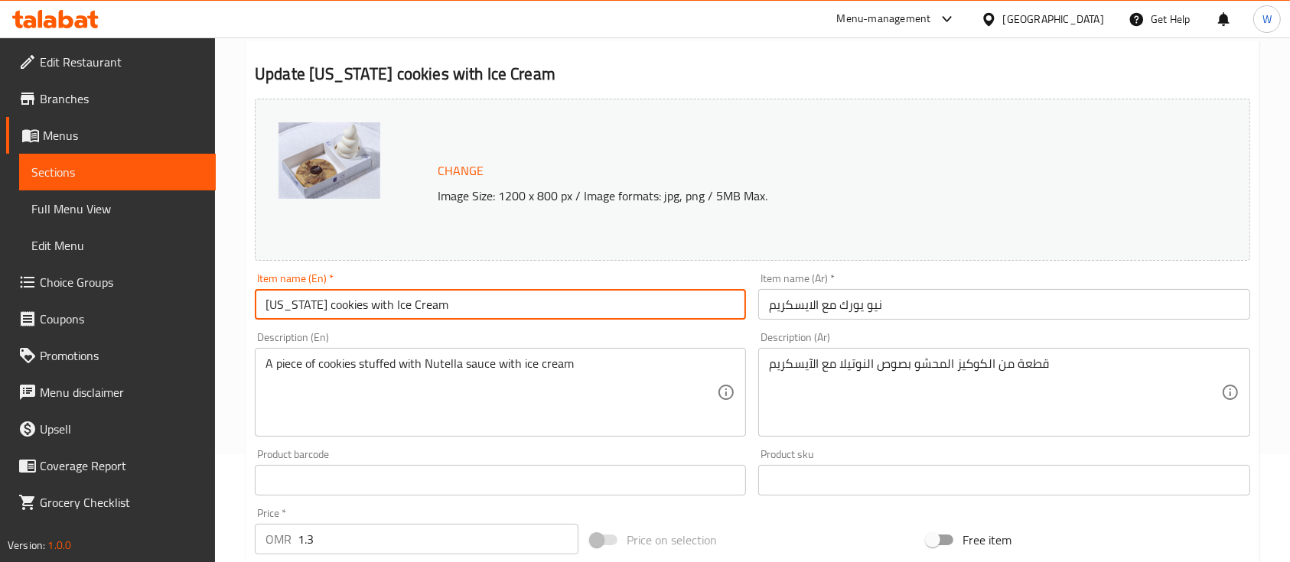
type input "[US_STATE] cookies with Ice Cream"
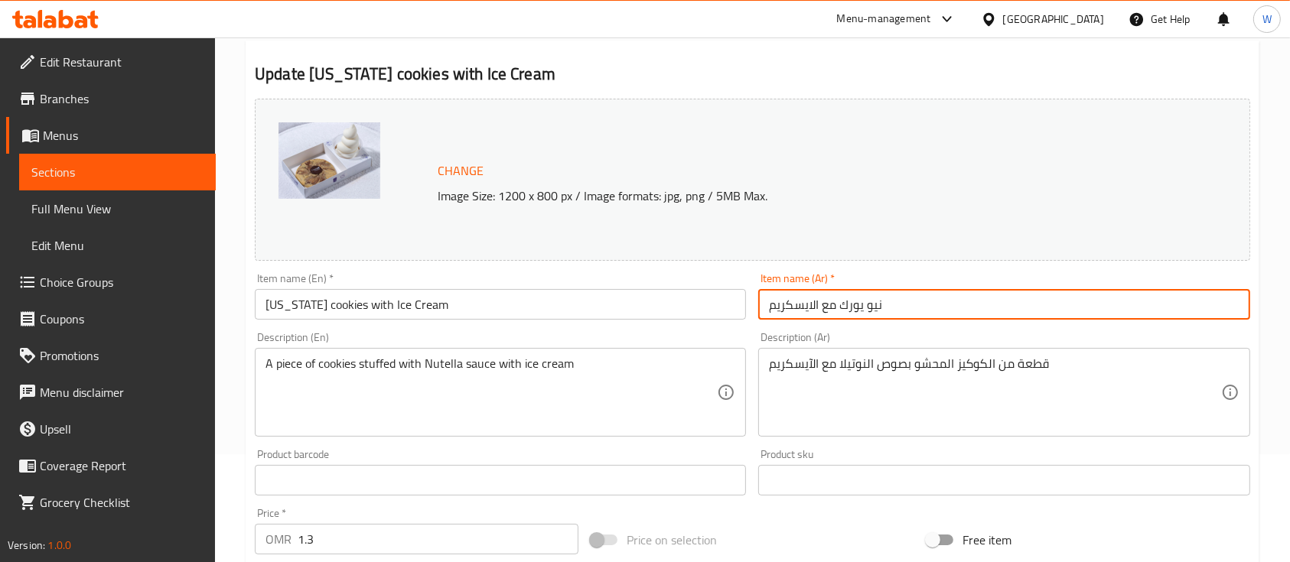
click at [839, 312] on input "نيو يورك مع الايسكريم" at bounding box center [1003, 304] width 491 height 31
click at [871, 304] on input "نيو يورككوكيز مع الايسكريم" at bounding box center [1003, 304] width 491 height 31
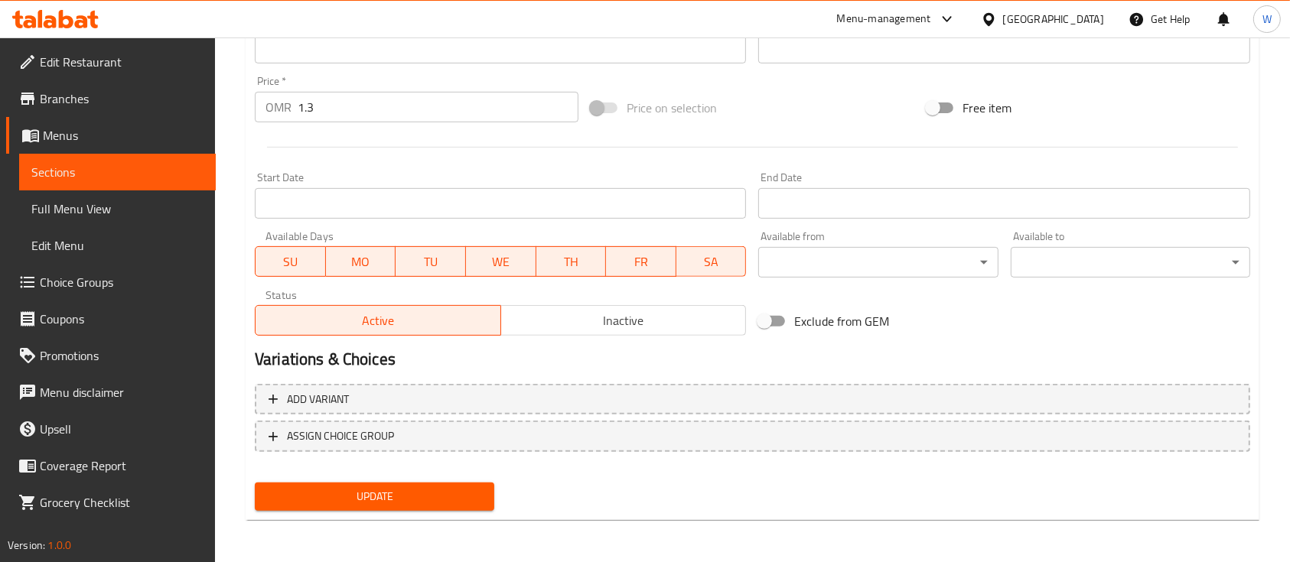
type input "نيو يورك كوكيز مع الايسكريم"
click at [454, 493] on span "Update" at bounding box center [374, 496] width 215 height 19
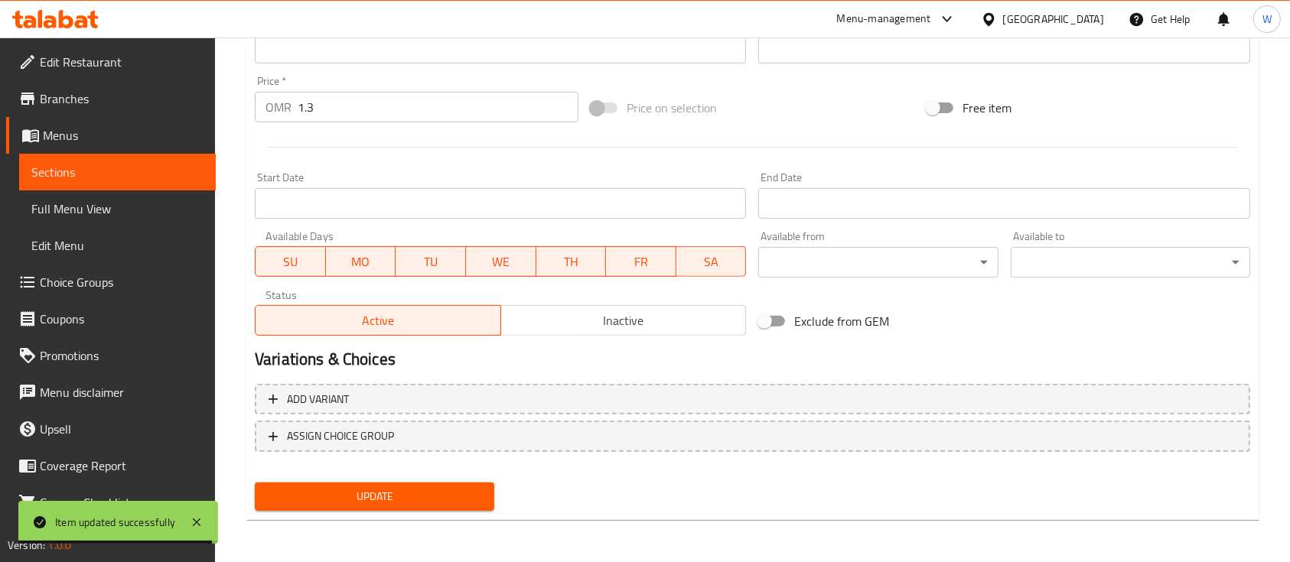
scroll to position [0, 0]
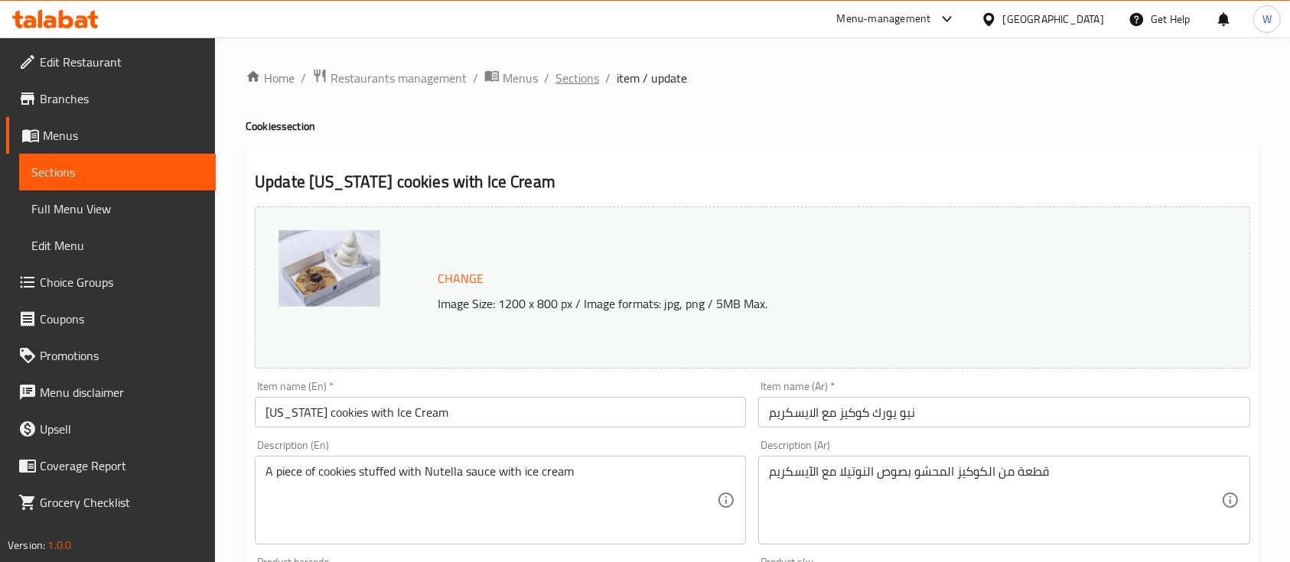
click at [590, 87] on span "Sections" at bounding box center [577, 78] width 44 height 18
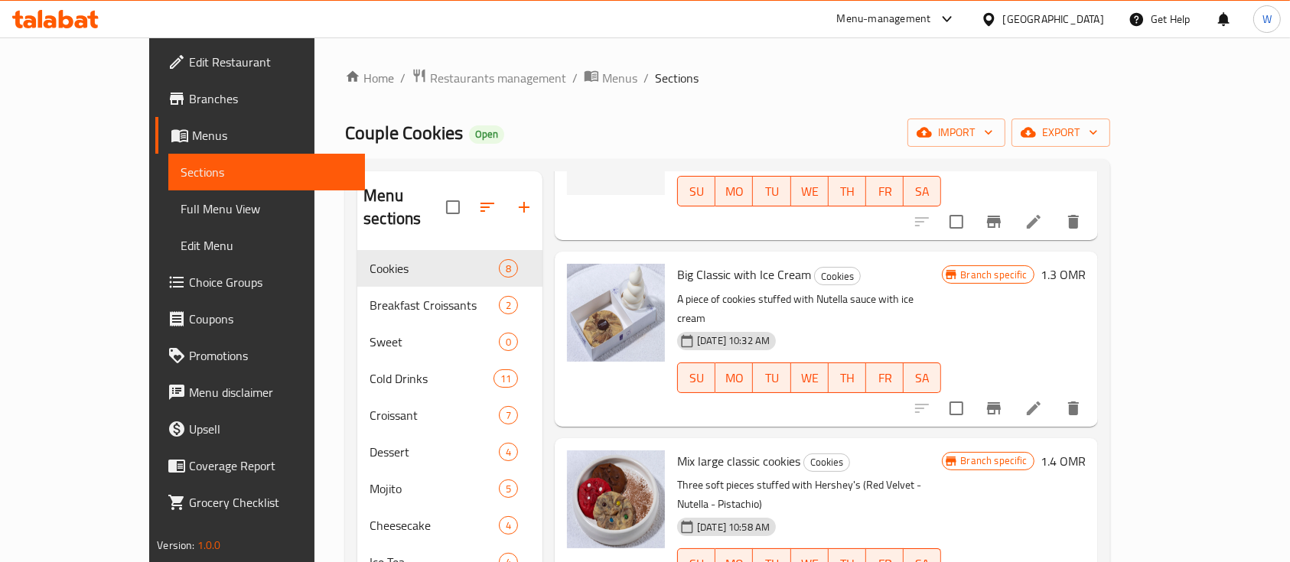
scroll to position [166, 0]
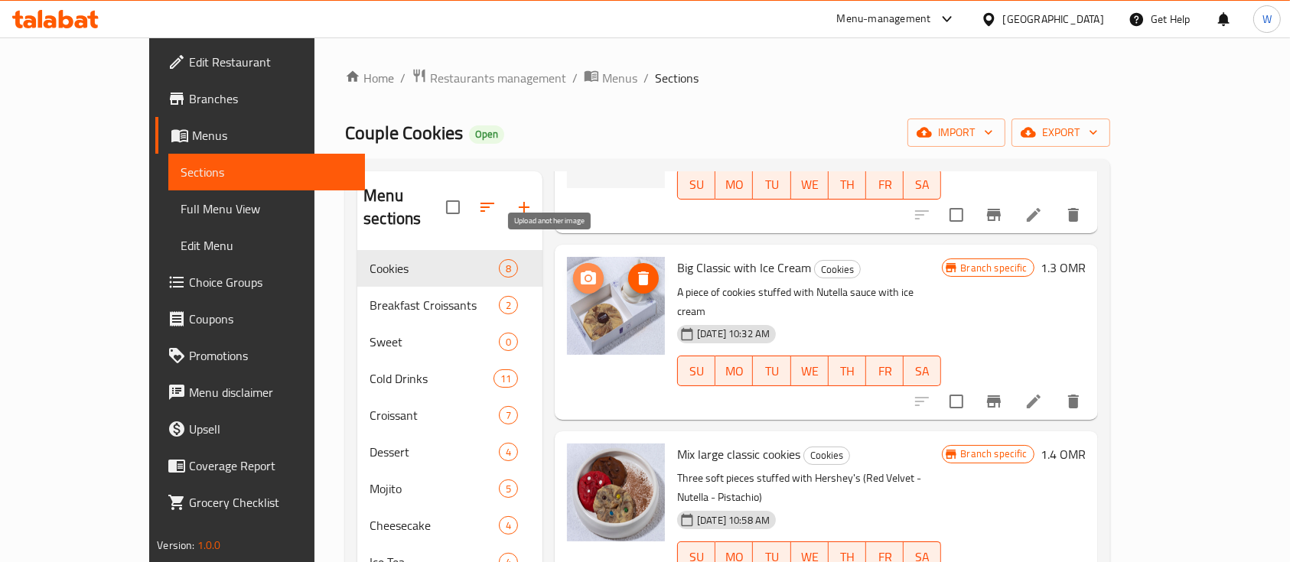
click at [586, 276] on circle "upload picture" at bounding box center [588, 278] width 5 height 5
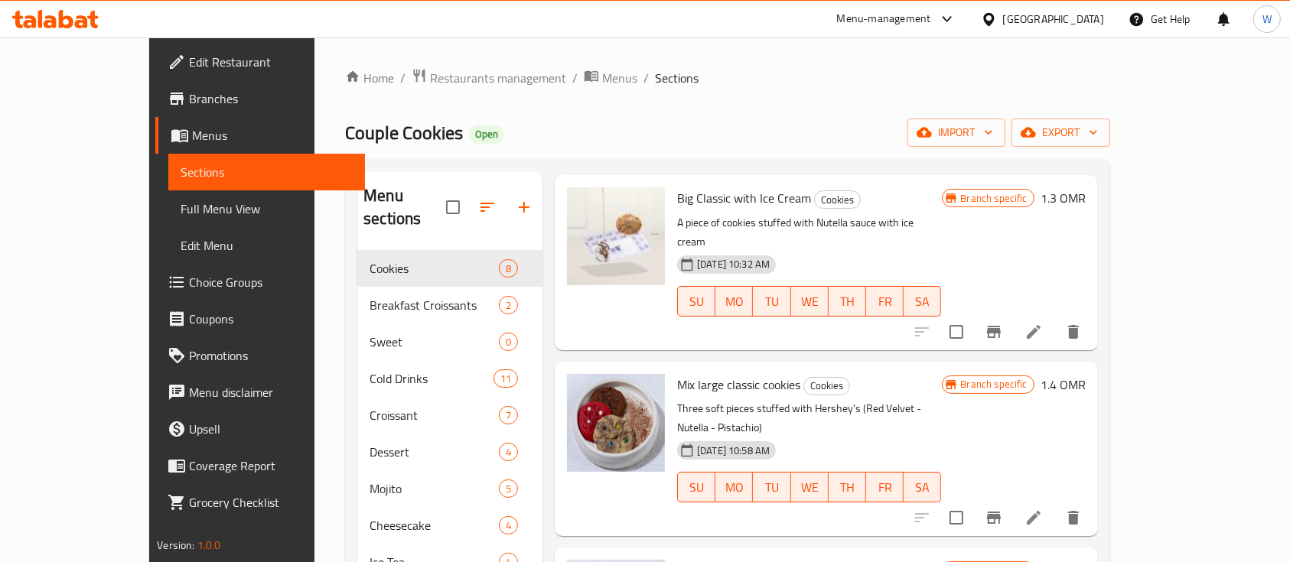
scroll to position [236, 0]
click at [1012, 313] on button "Branch-specific-item" at bounding box center [993, 331] width 37 height 37
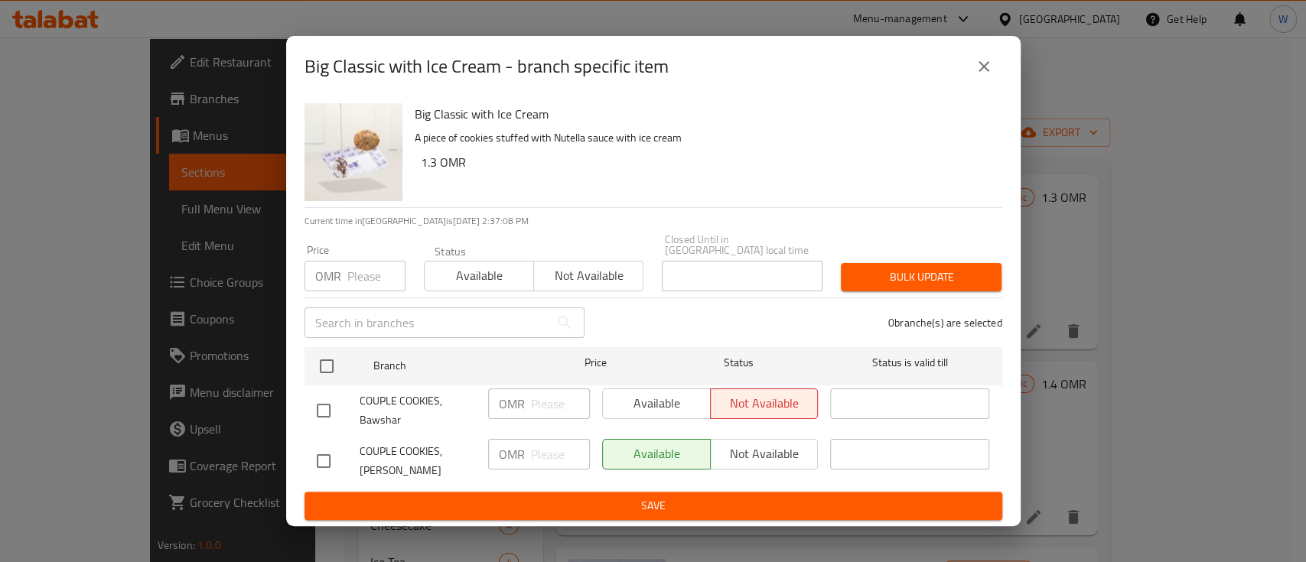
click at [1166, 401] on div "Big Classic with Ice Cream - branch specific item Big Classic with Ice Cream A …" at bounding box center [653, 281] width 1306 height 562
click at [984, 82] on button "close" at bounding box center [983, 66] width 37 height 37
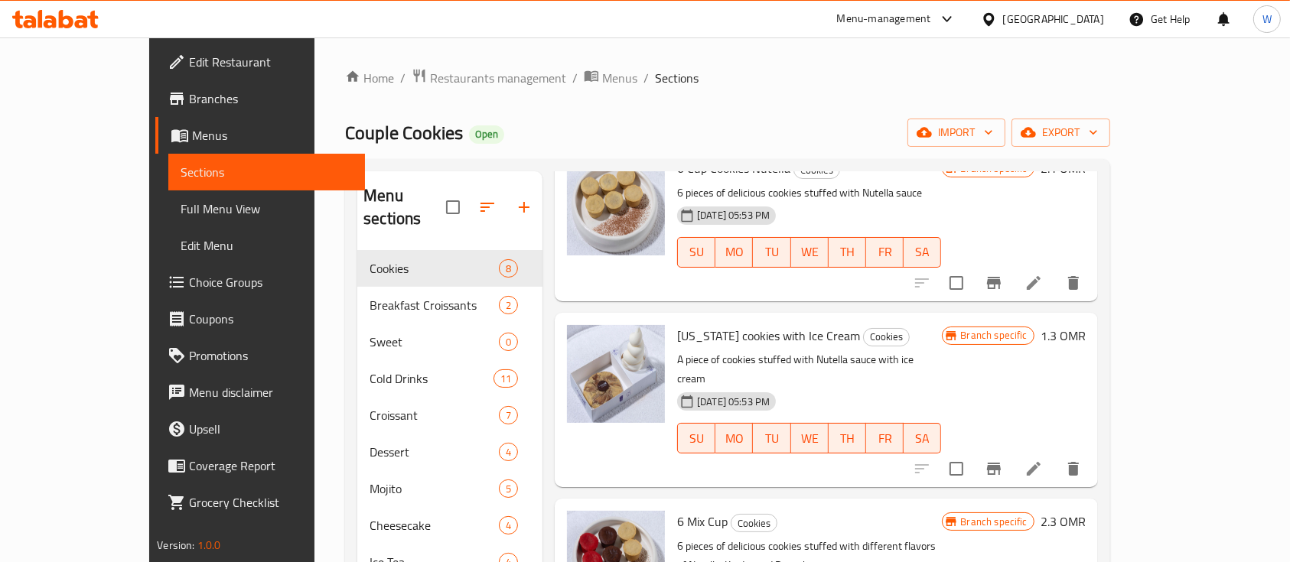
scroll to position [705, 0]
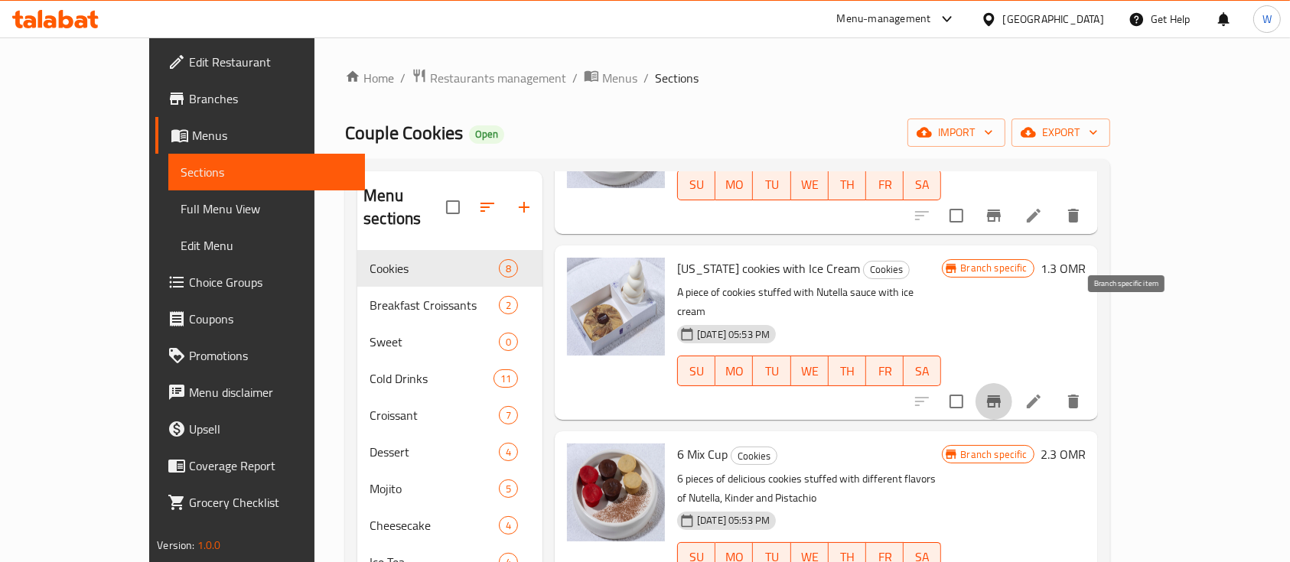
click at [1012, 383] on button "Branch-specific-item" at bounding box center [993, 401] width 37 height 37
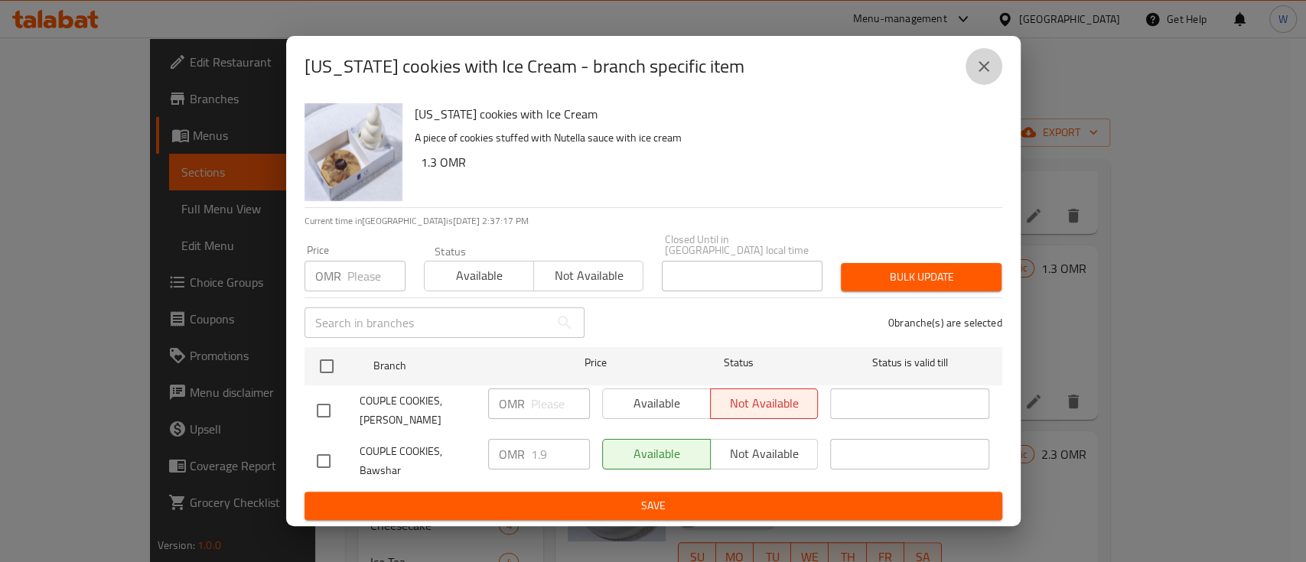
click at [979, 70] on icon "close" at bounding box center [984, 66] width 18 height 18
